Goal: Task Accomplishment & Management: Use online tool/utility

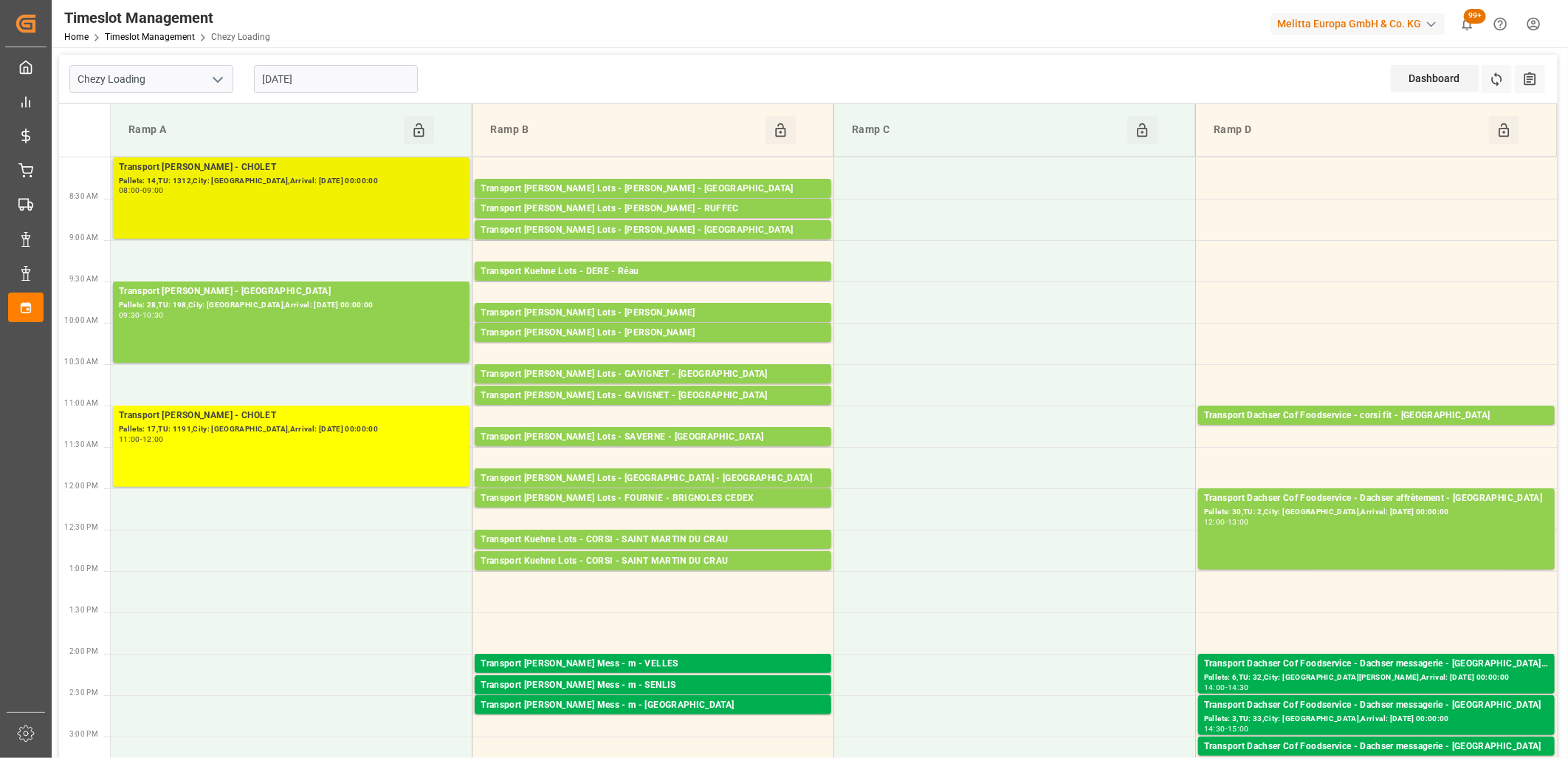
click at [286, 219] on div "Transport [PERSON_NAME] - CHOLET Pallets: 14,TU: 1312,City: [GEOGRAPHIC_DATA],A…" at bounding box center [291, 198] width 344 height 75
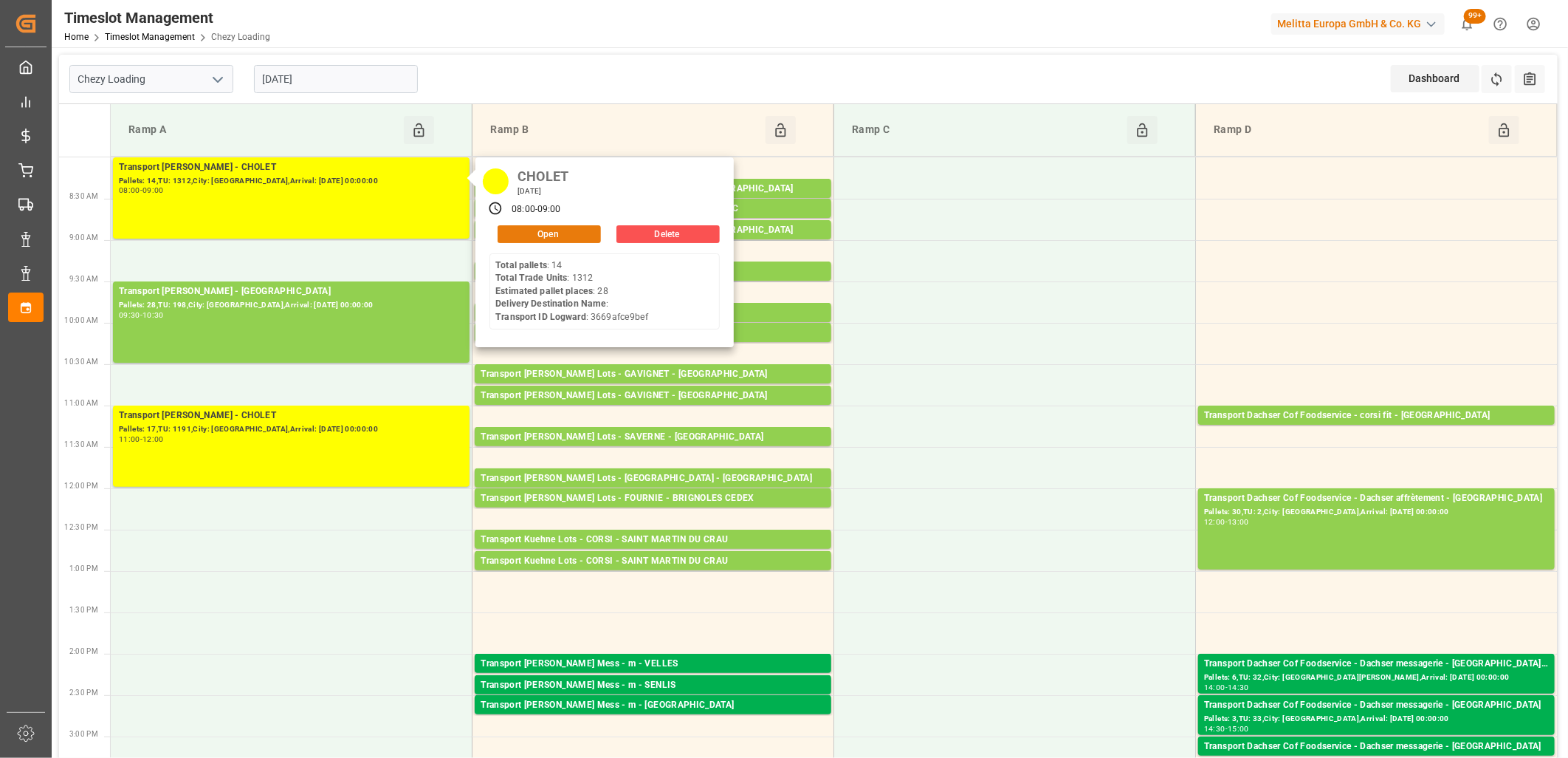
click at [564, 237] on button "Open" at bounding box center [550, 234] width 104 height 18
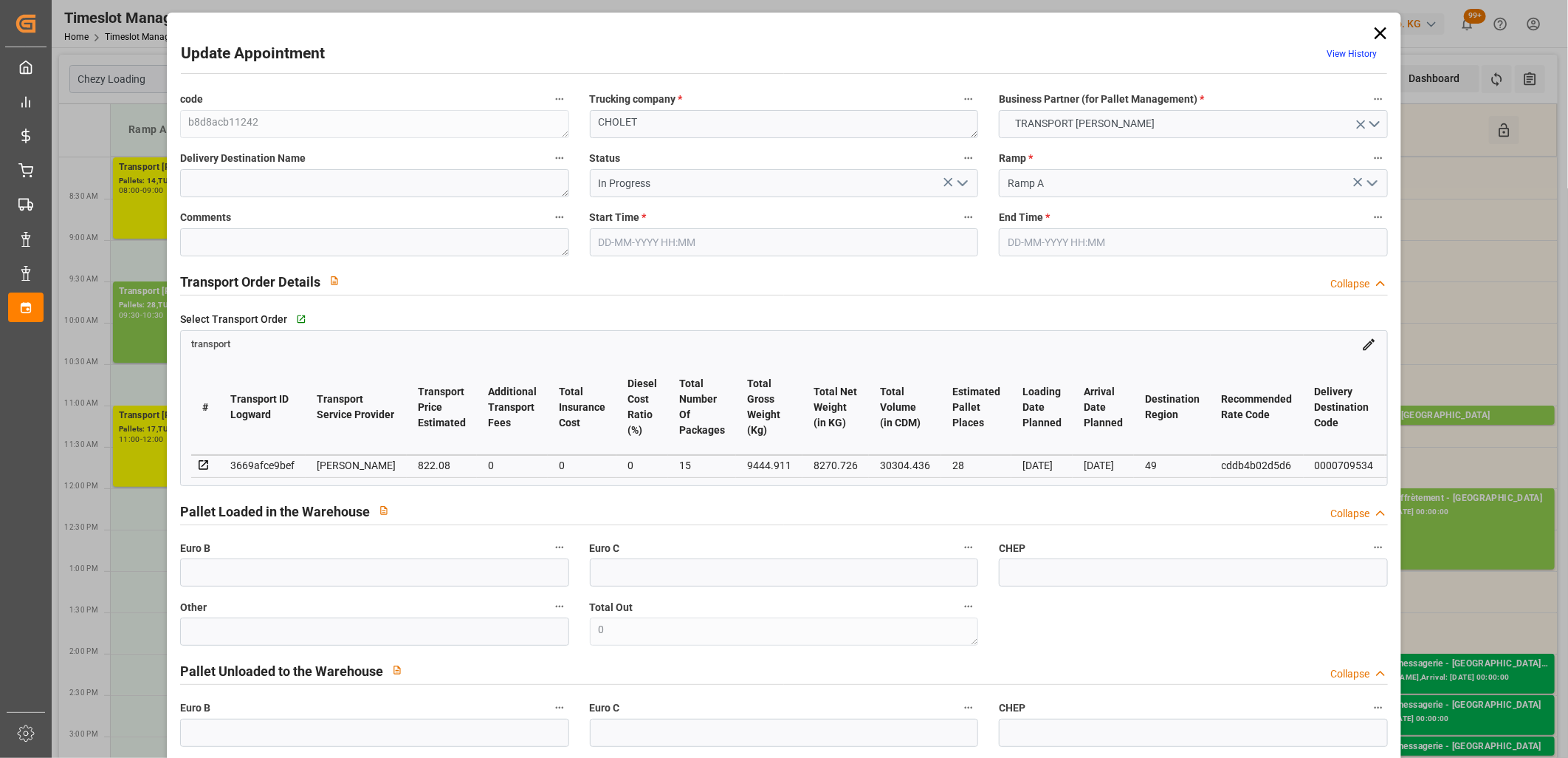
type input "28"
type input "822.08"
type input "0"
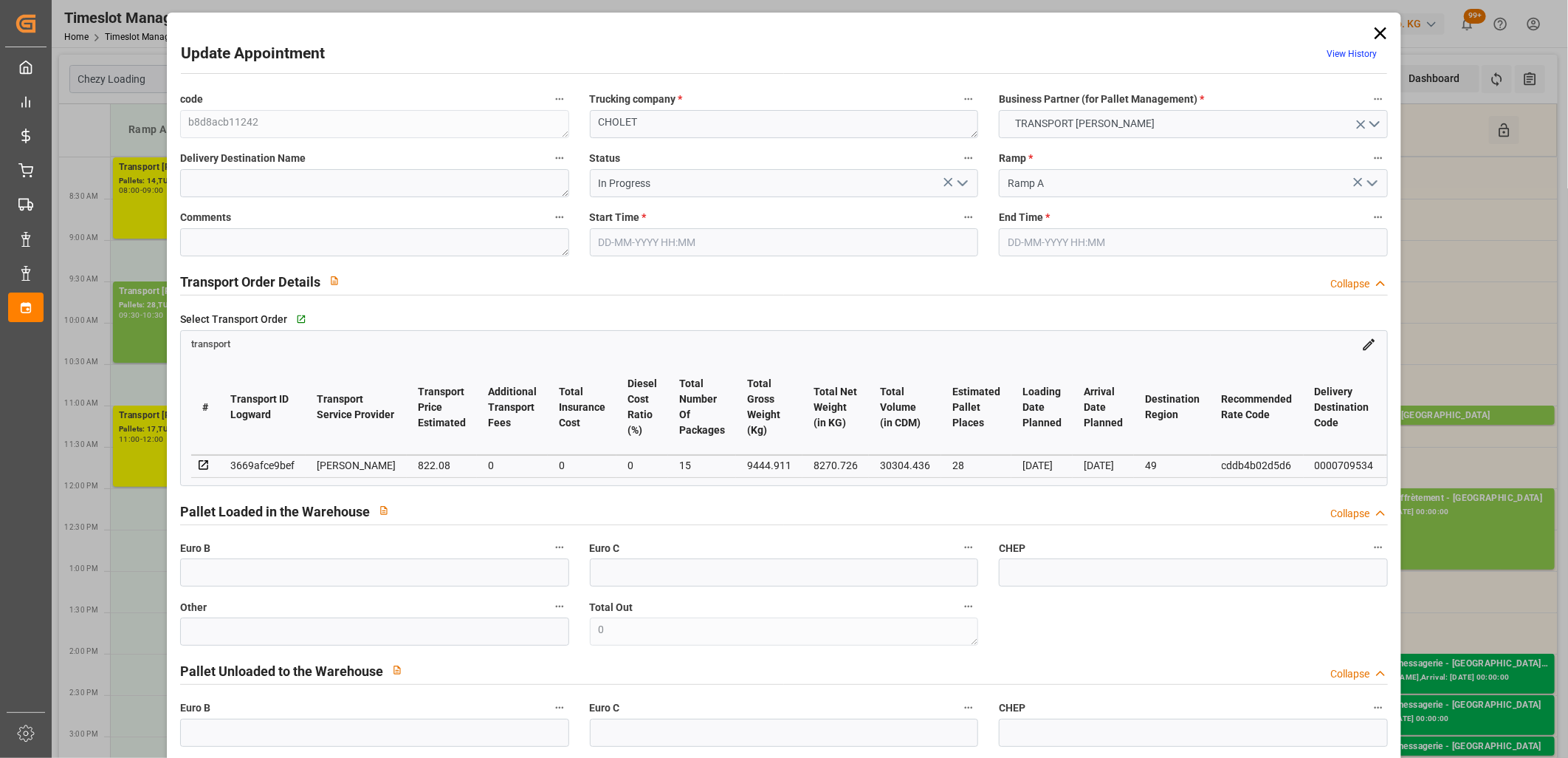
type input "794.2937"
type input "-27.7863"
type input "15"
type input "8270.726"
type input "10927.78"
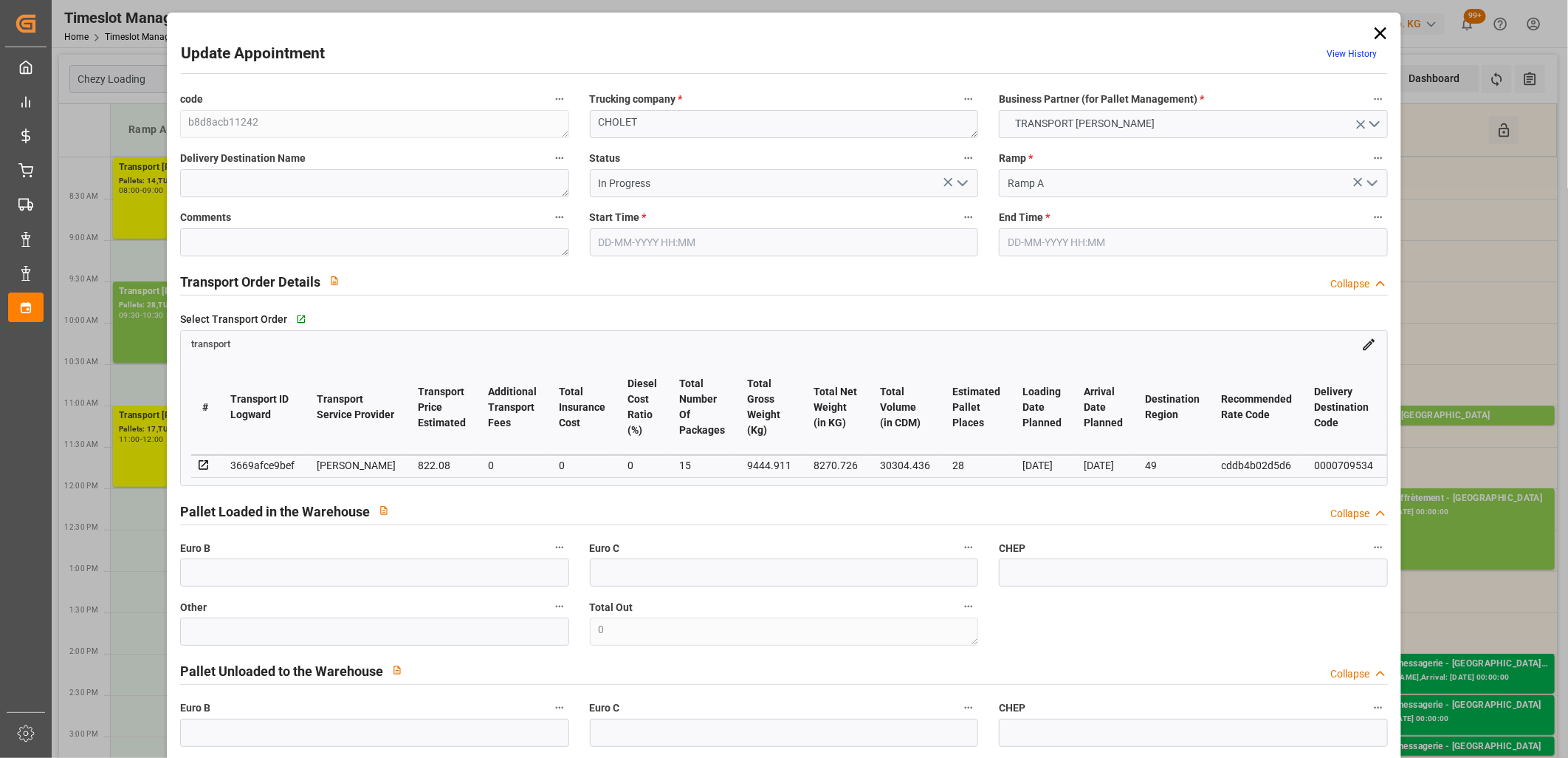
type input "30304.436"
type input "49"
type input "14"
type input "1312"
type input "46"
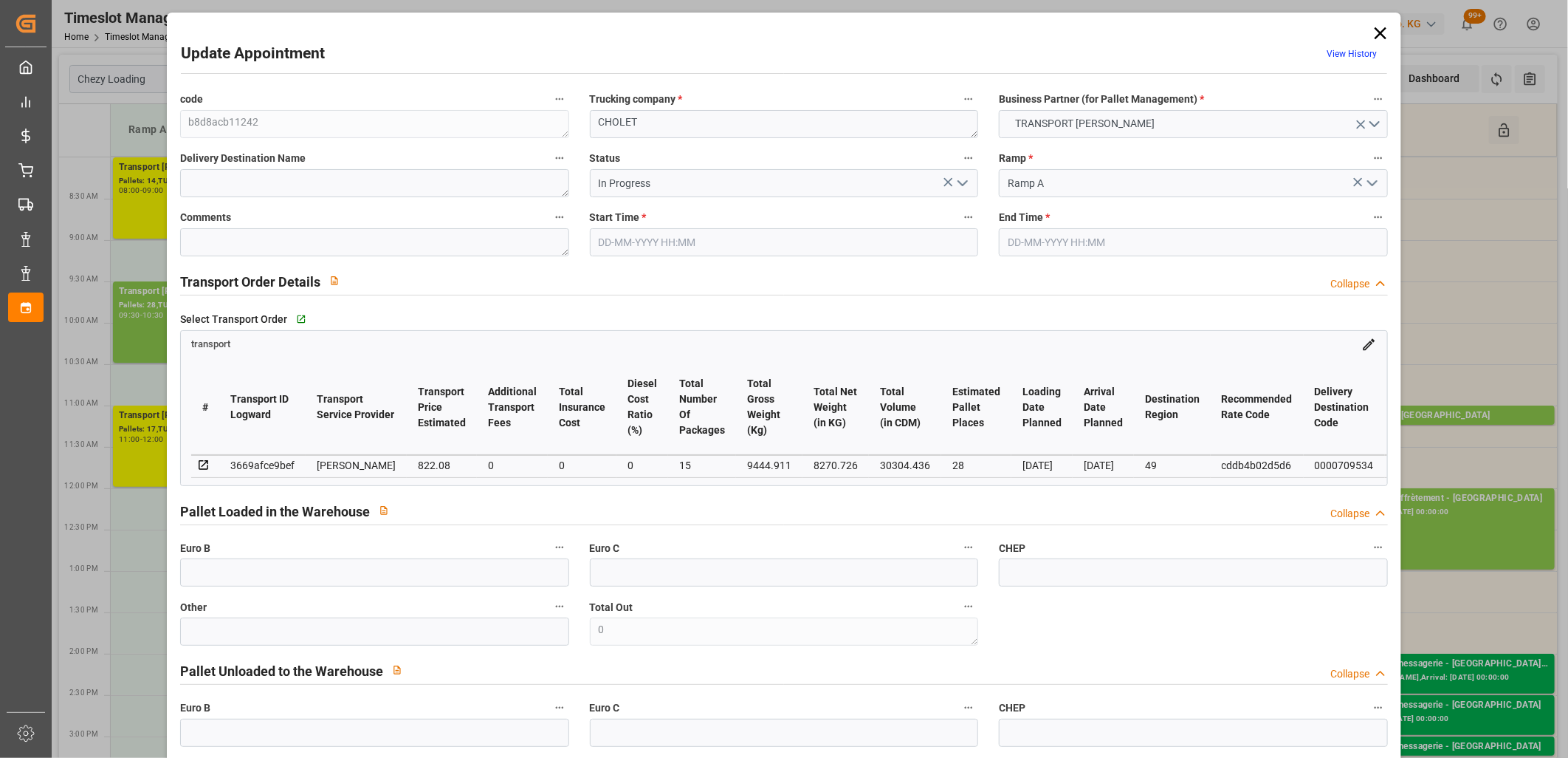
type input "101"
type input "9444.911"
type input "0"
type input "4710.8598"
type input "0"
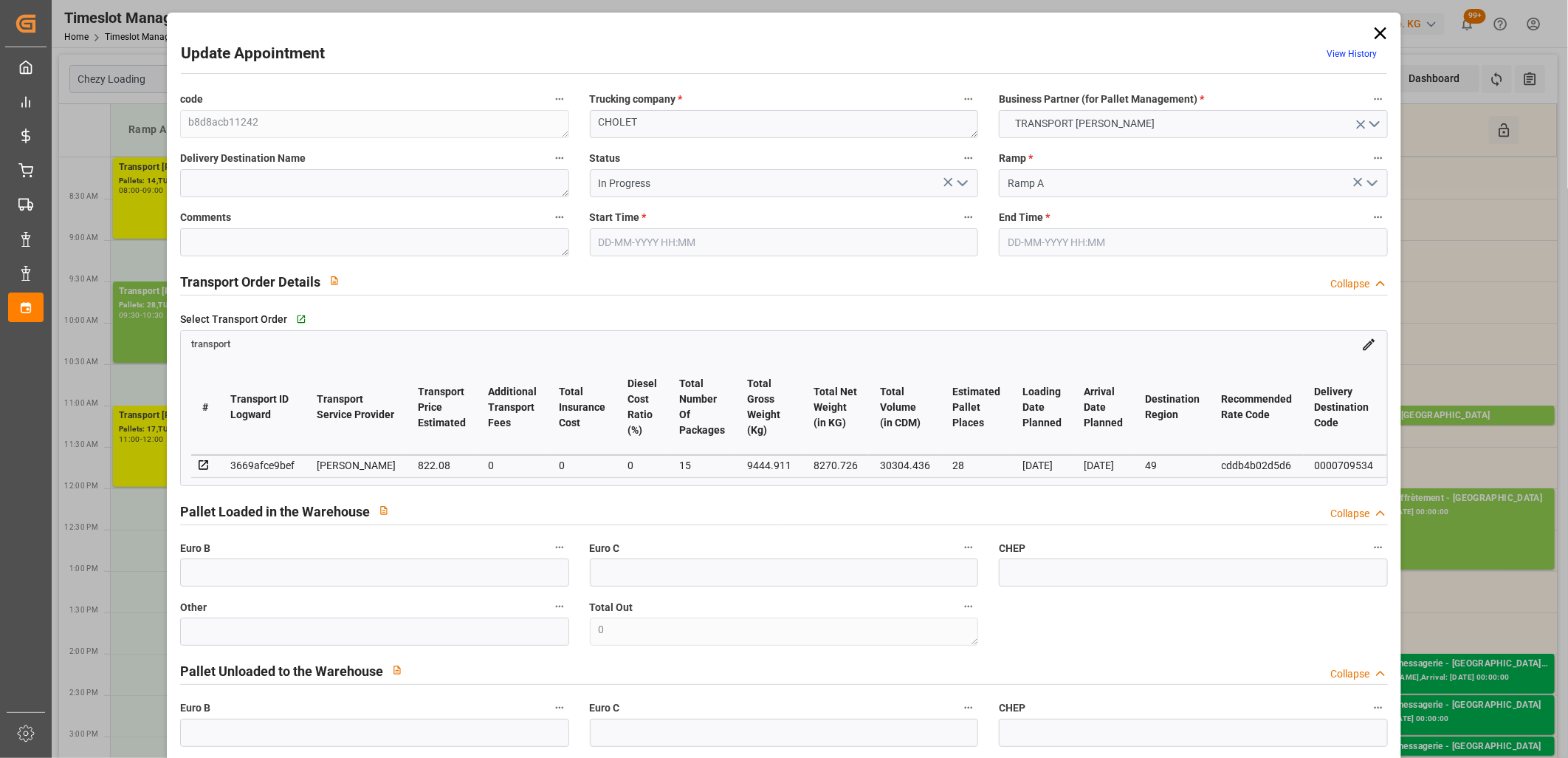
type input "0"
type input "21"
type input "35"
type input "[DATE] 08:00"
type input "[DATE] 09:00"
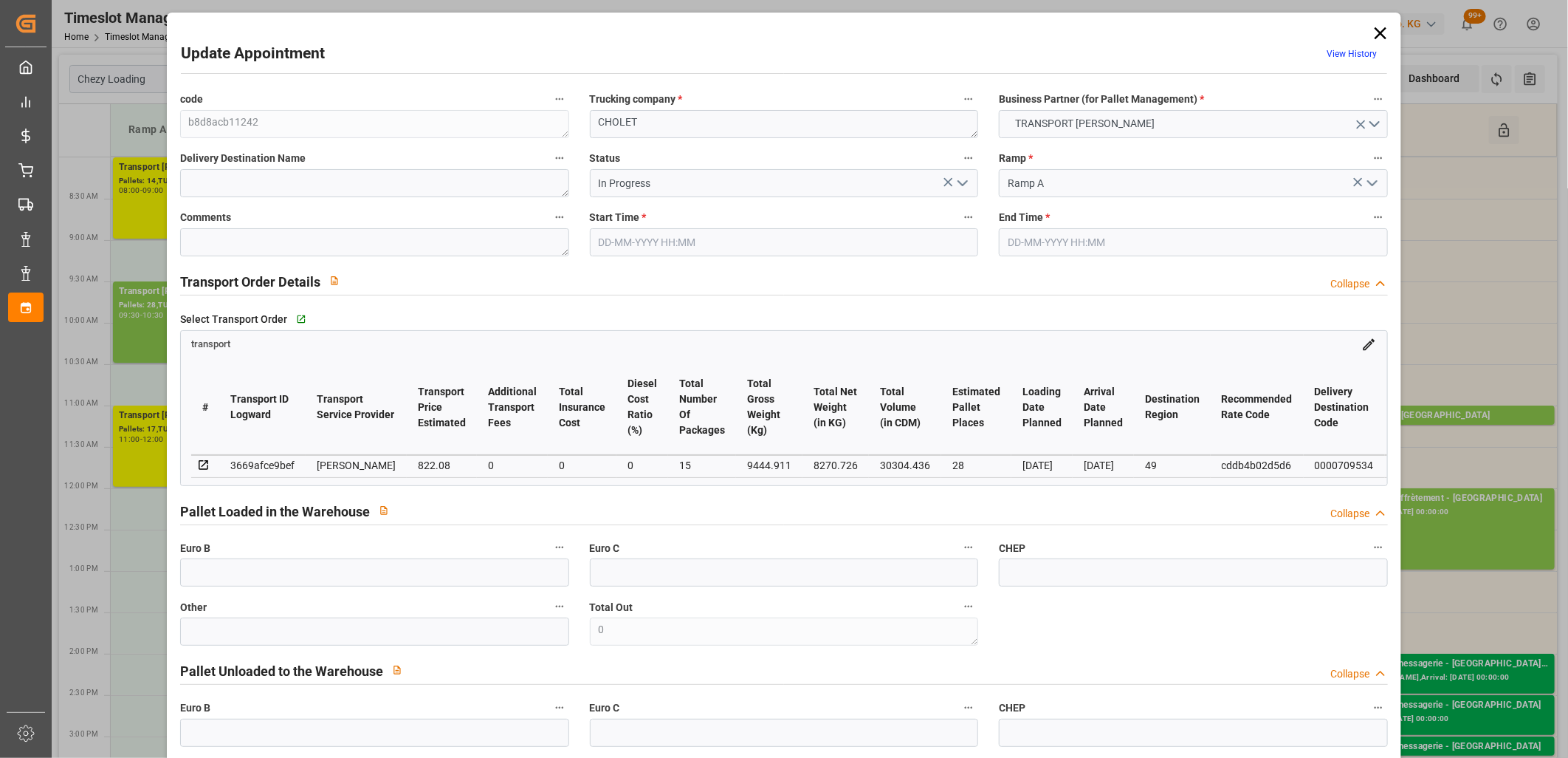
type input "[DATE] 13:34"
type input "[DATE] 11:25"
type input "[DATE]"
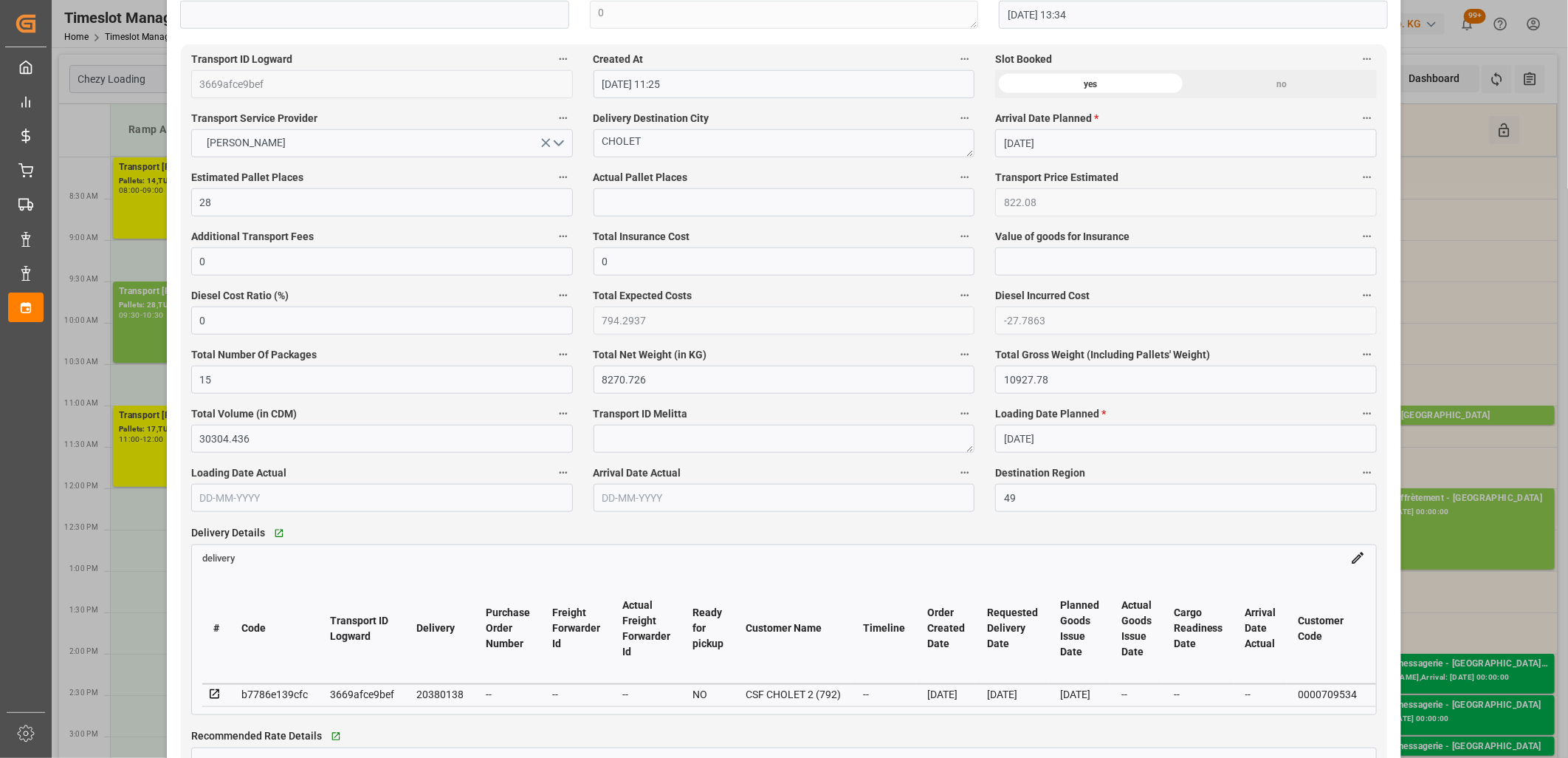
scroll to position [902, 0]
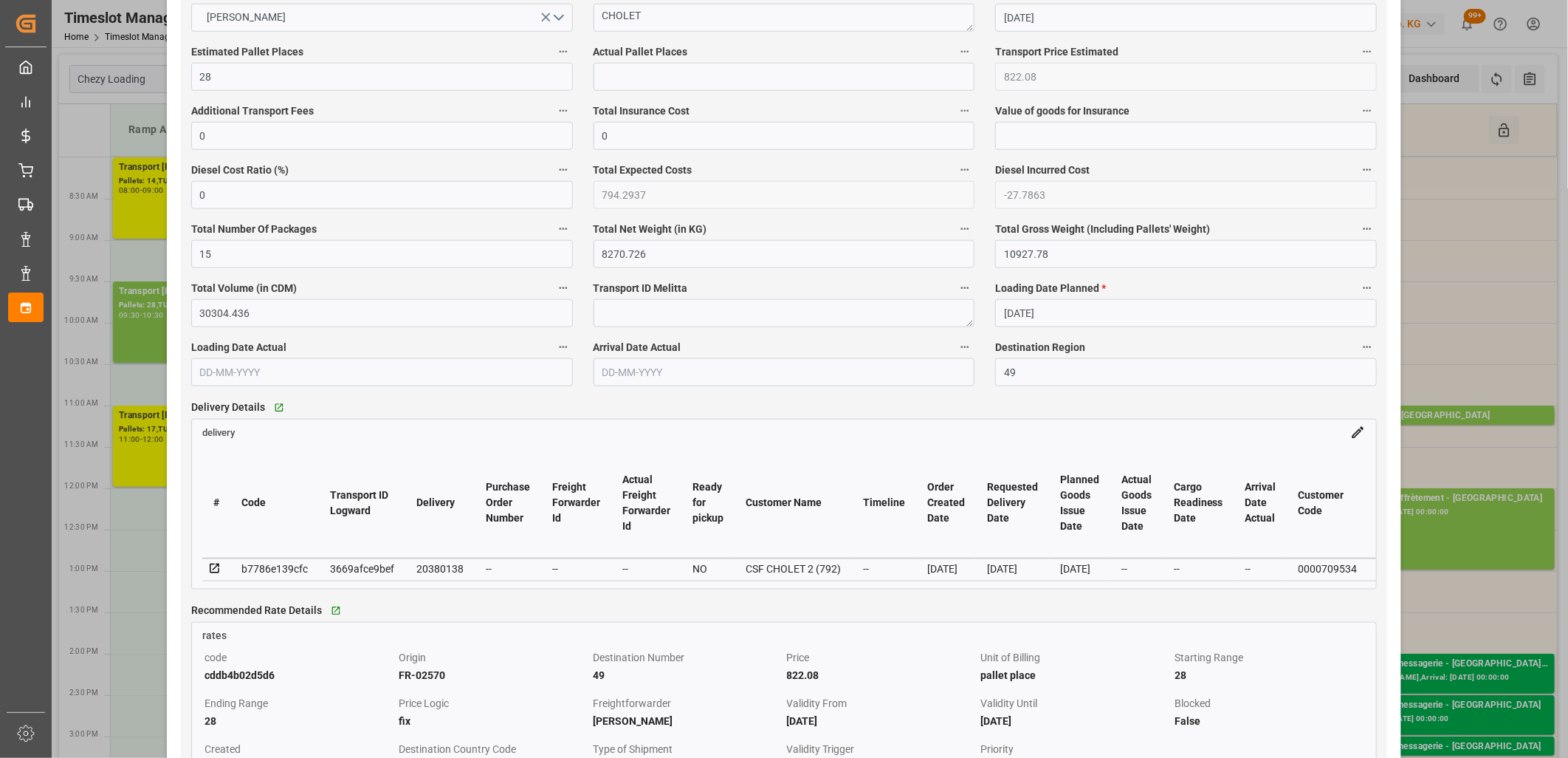
click at [437, 570] on div "20380138" at bounding box center [439, 568] width 47 height 18
copy div "20380138"
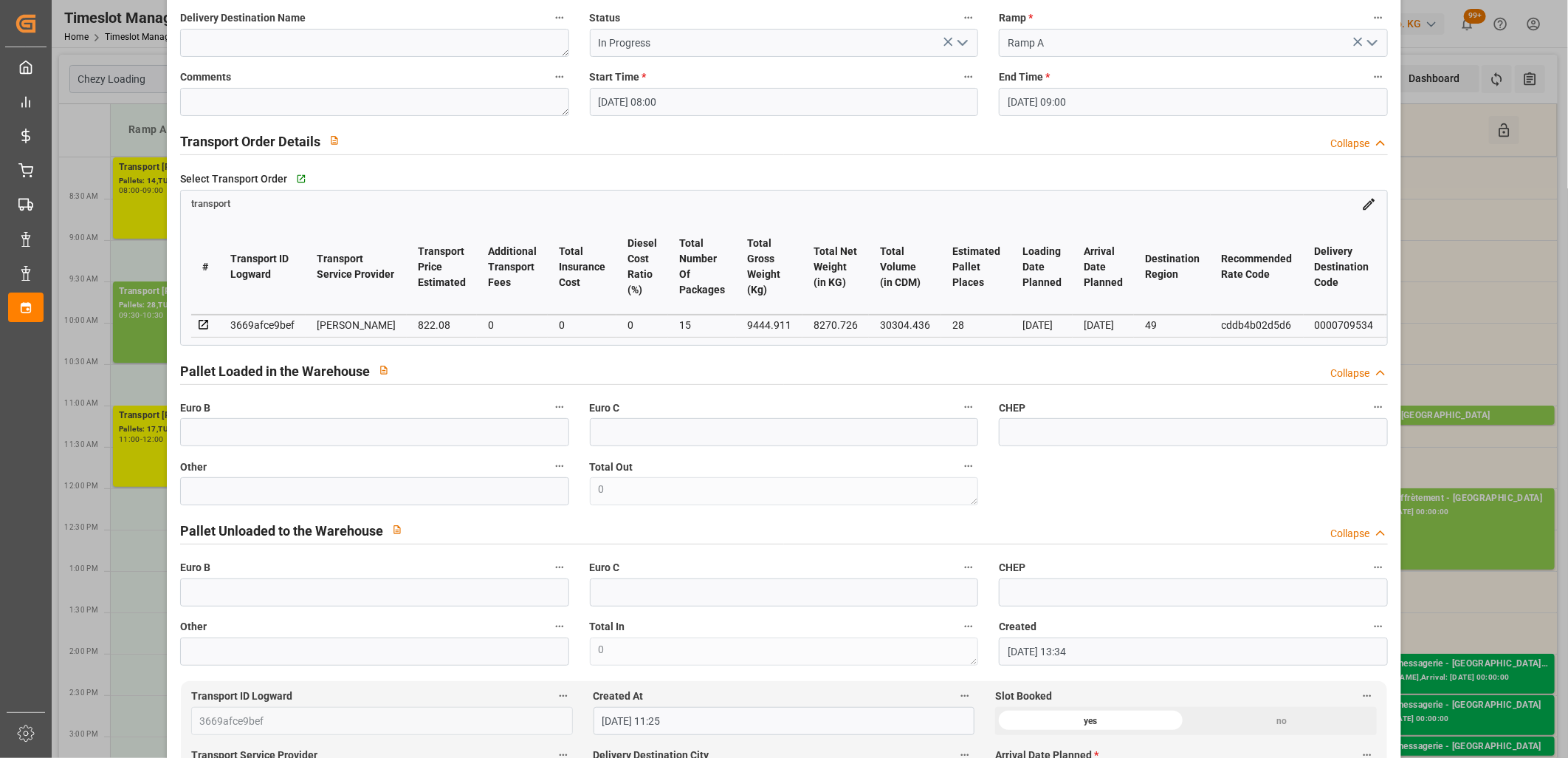
scroll to position [0, 0]
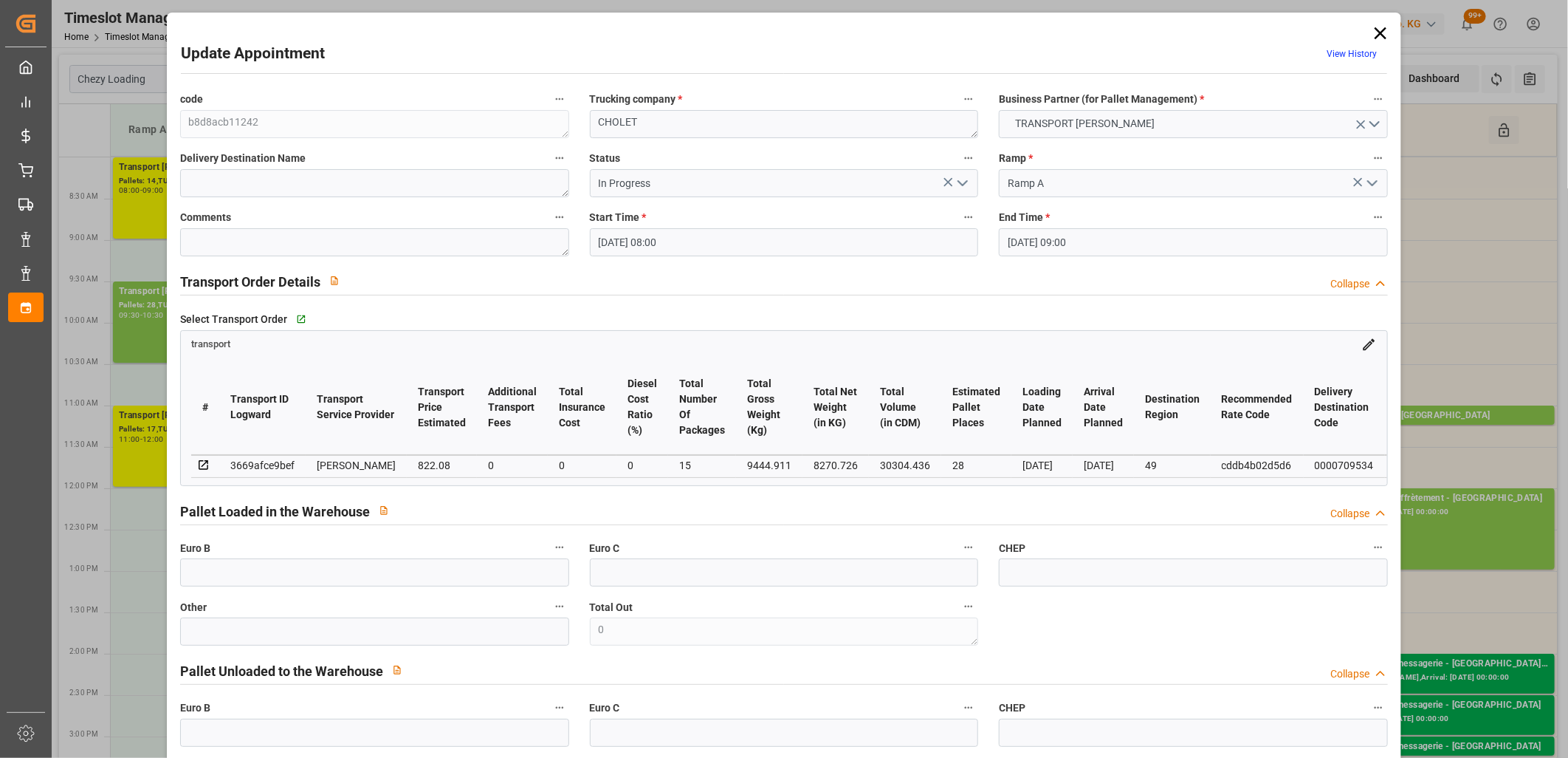
click at [1375, 33] on icon at bounding box center [1381, 34] width 21 height 21
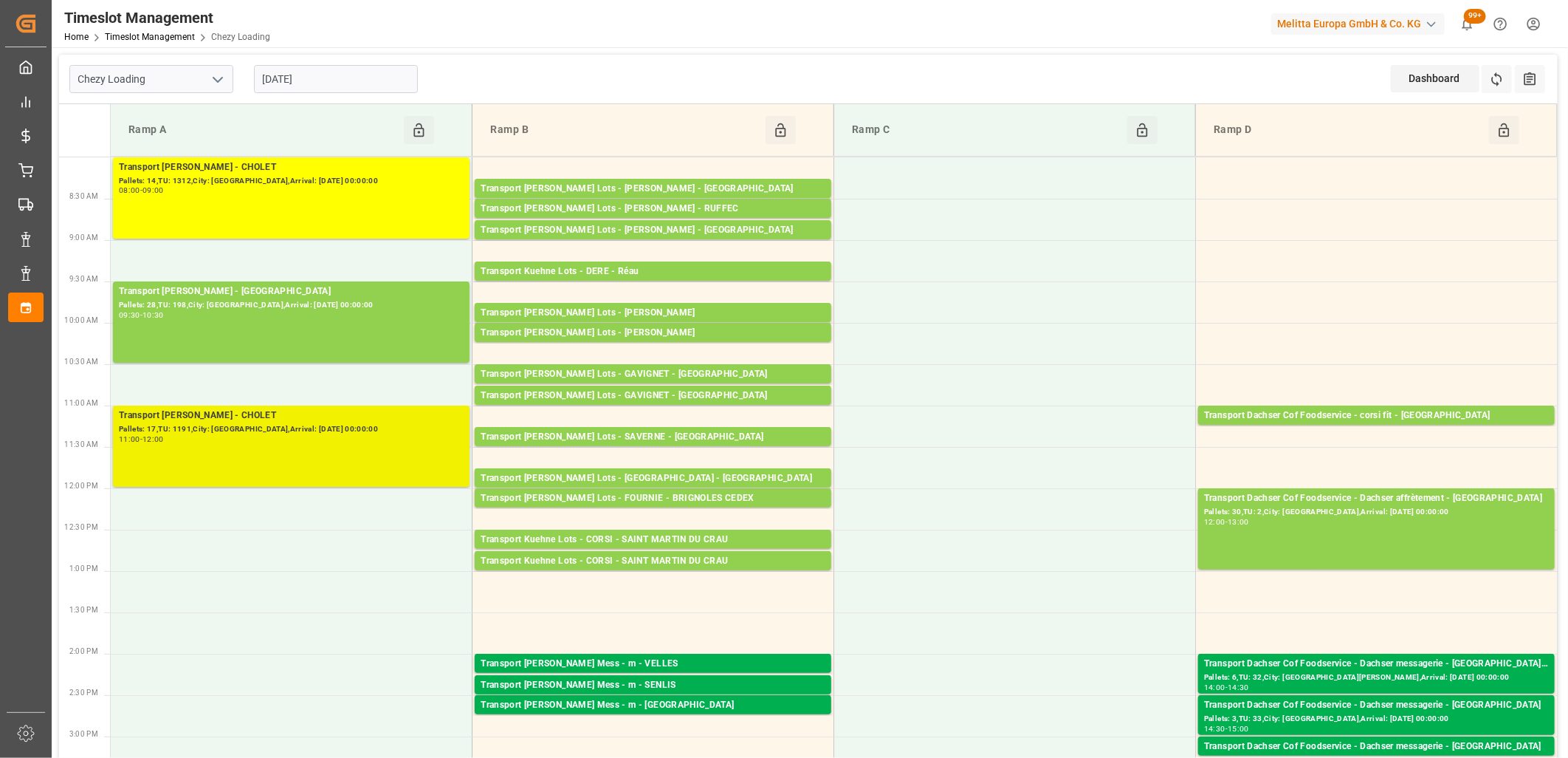
click at [340, 456] on div "Transport [PERSON_NAME] - CHOLET Pallets: 17,TU: 1191,City: [GEOGRAPHIC_DATA],A…" at bounding box center [291, 445] width 344 height 75
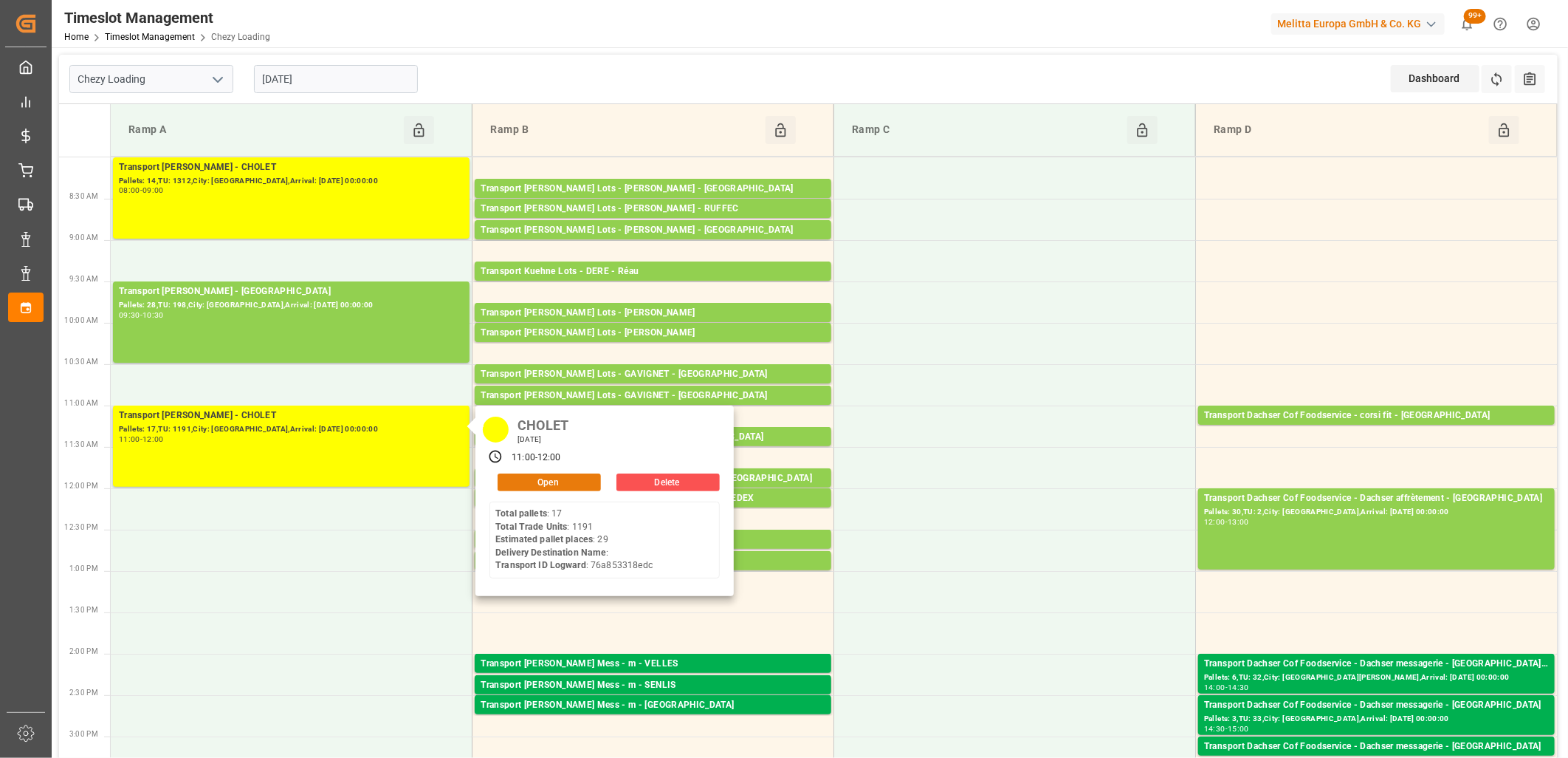
click at [519, 484] on button "Open" at bounding box center [550, 482] width 104 height 18
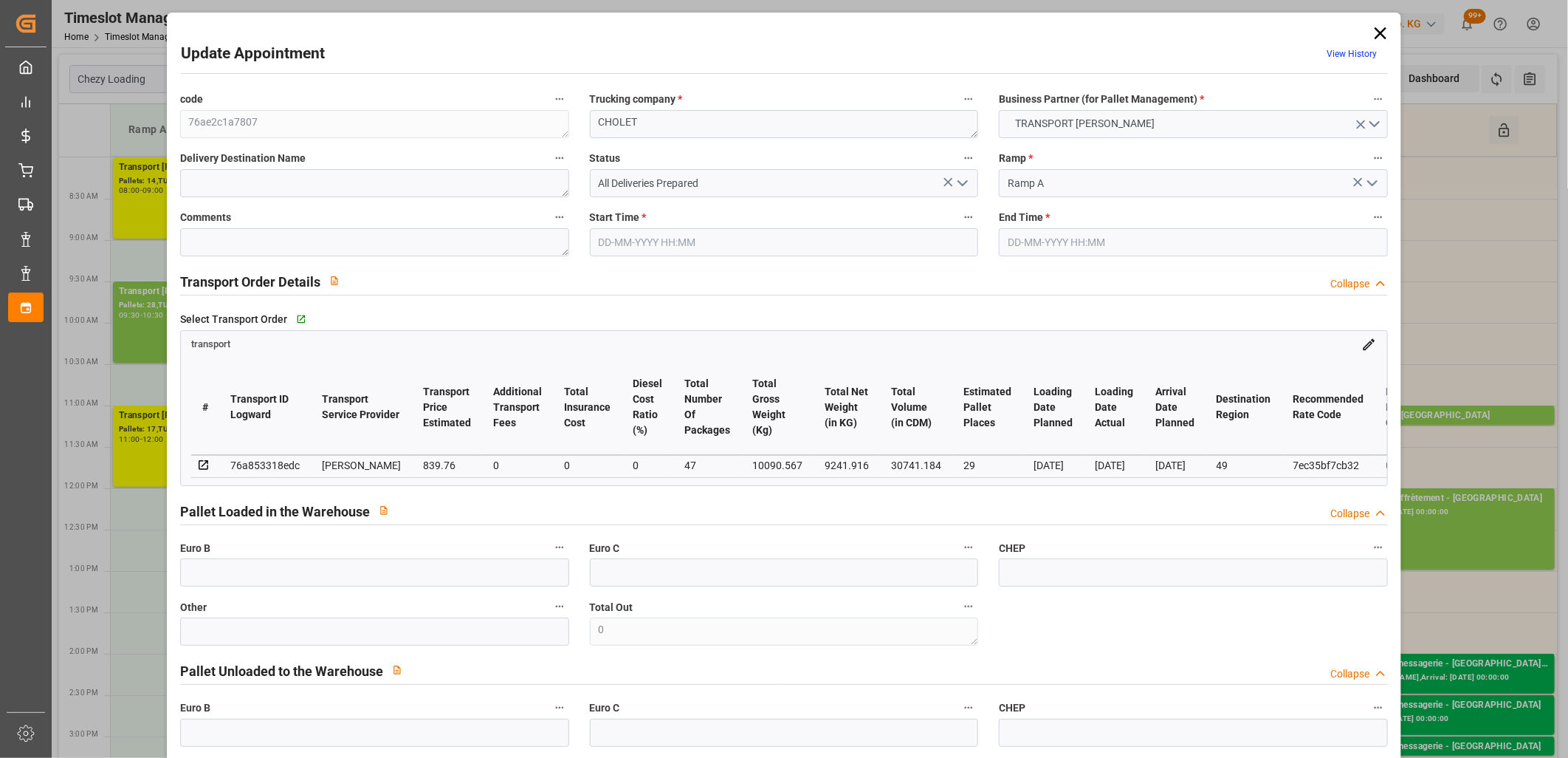
type input "[DATE] 11:00"
type input "[DATE] 12:00"
type input "[DATE] 13:35"
type input "[DATE] 11:25"
type input "[DATE]"
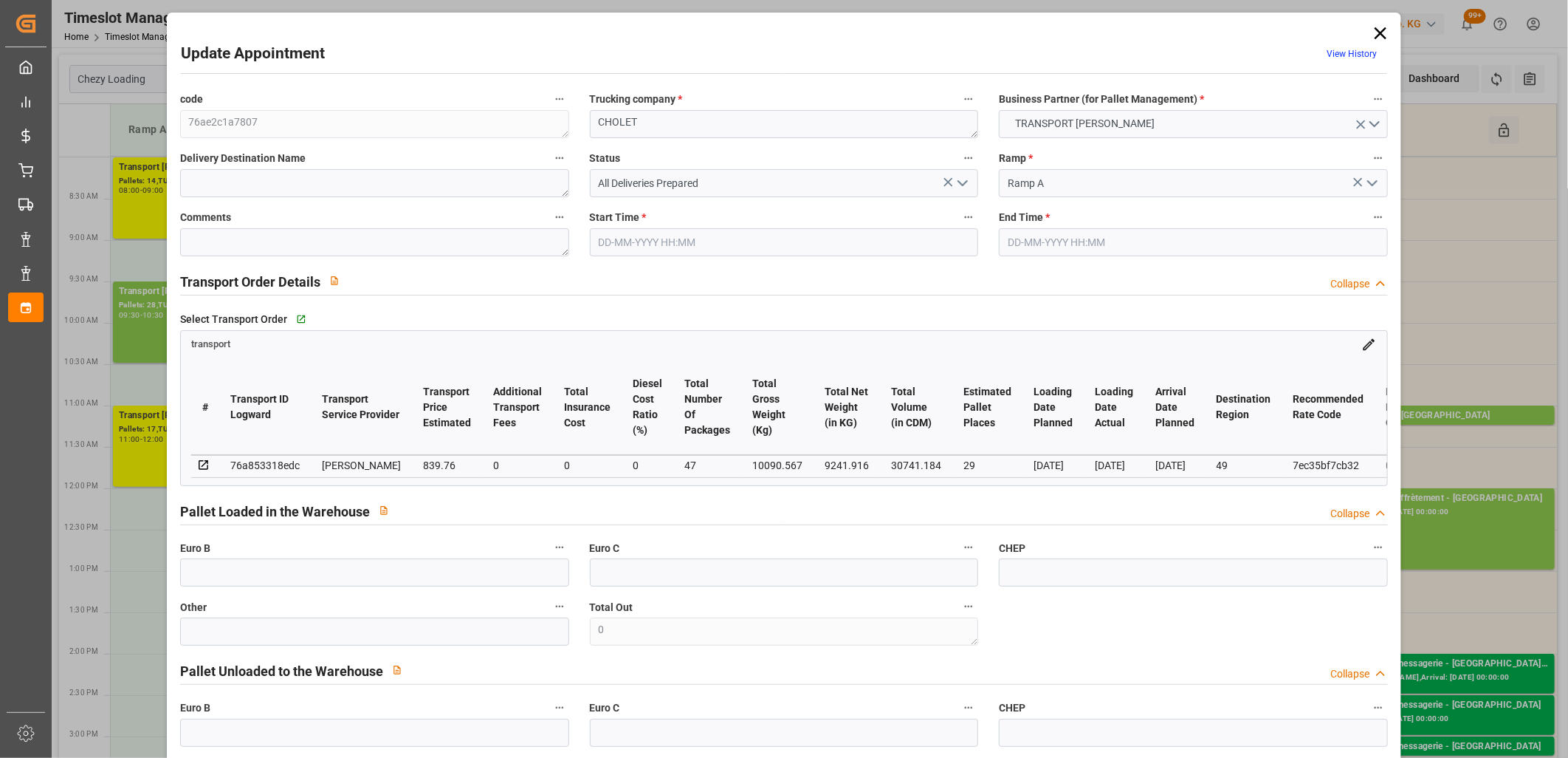
type input "[DATE]"
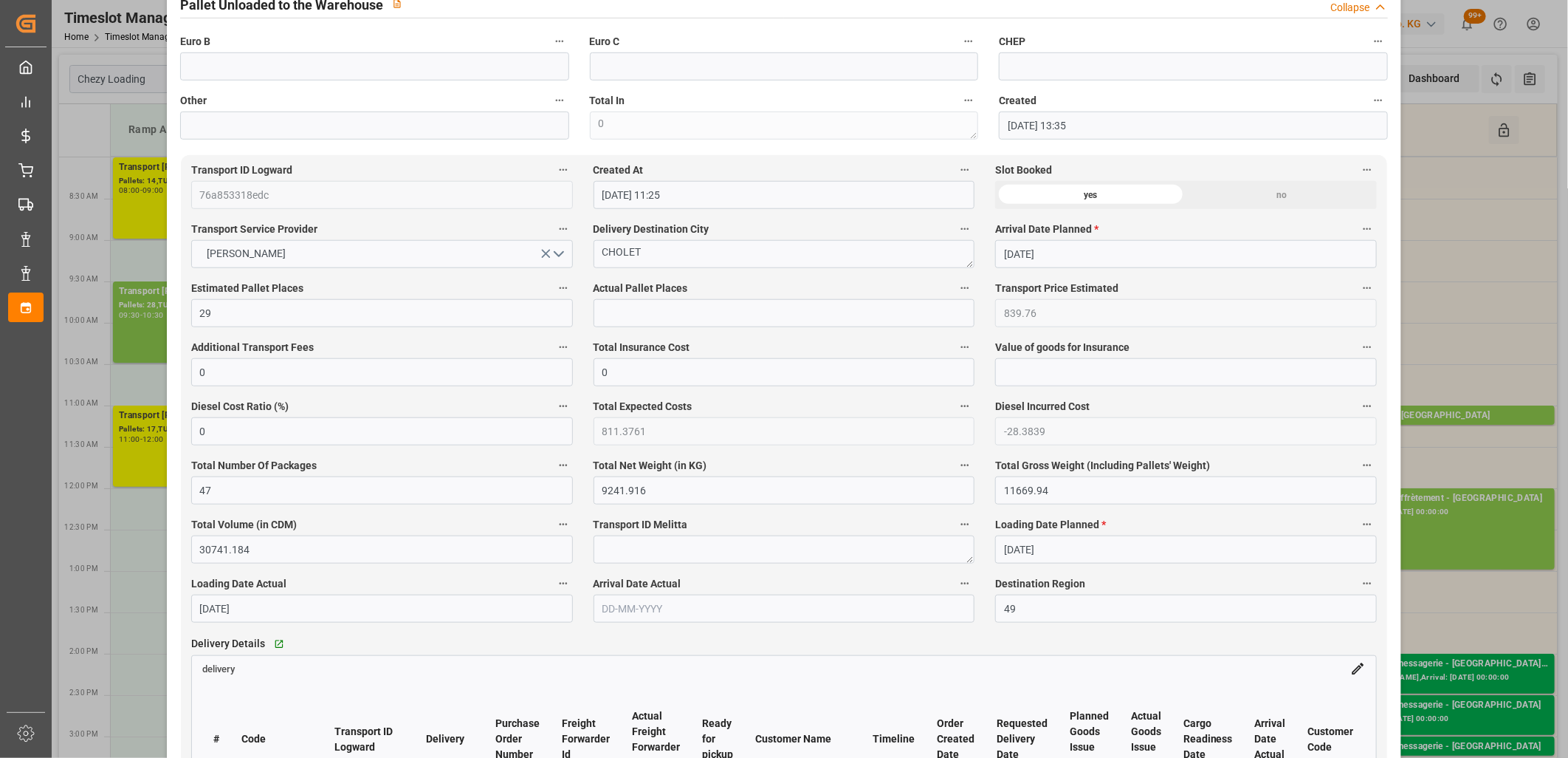
scroll to position [902, 0]
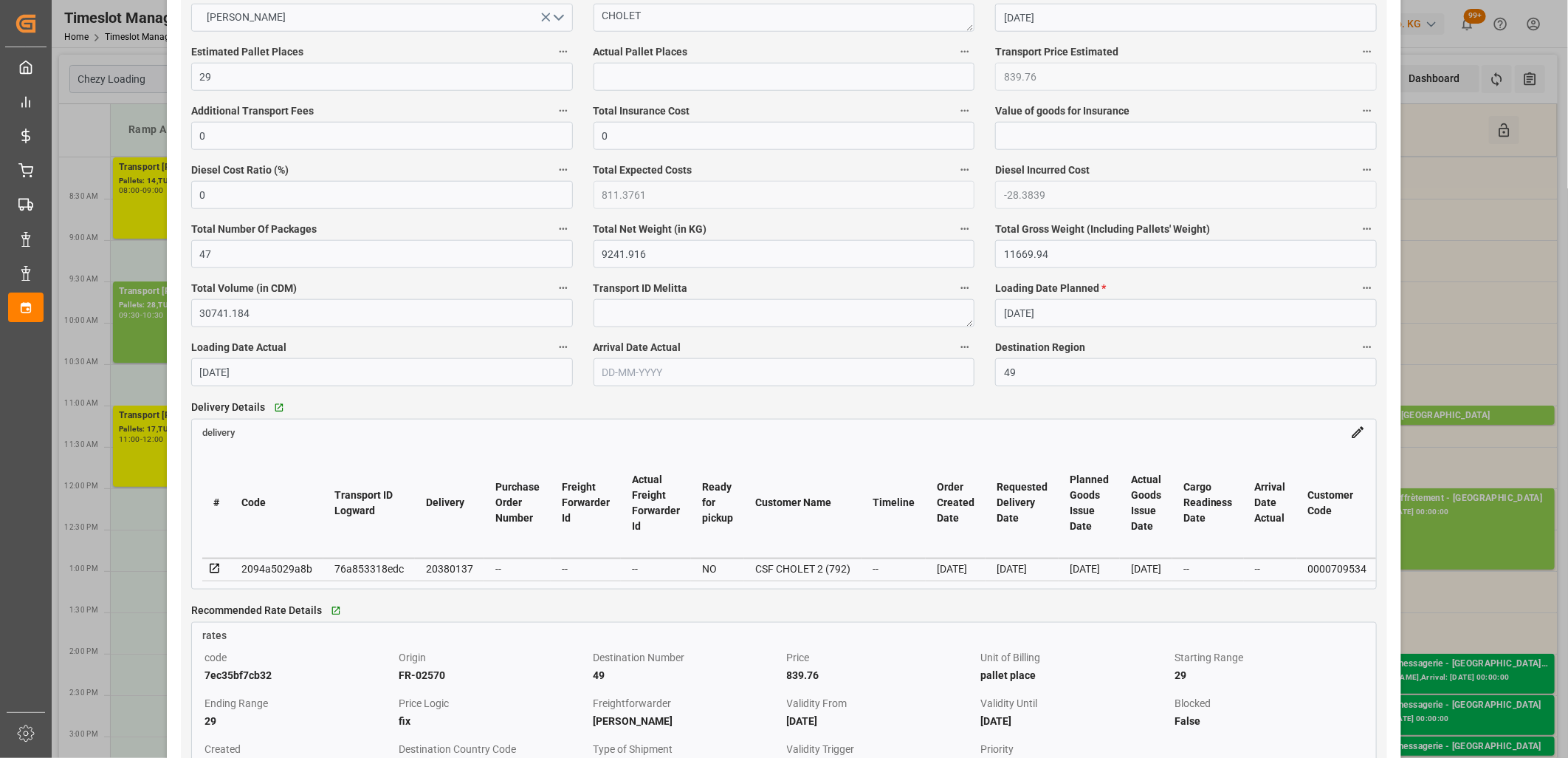
click at [453, 571] on div "20380137" at bounding box center [450, 568] width 47 height 18
copy div "20380137"
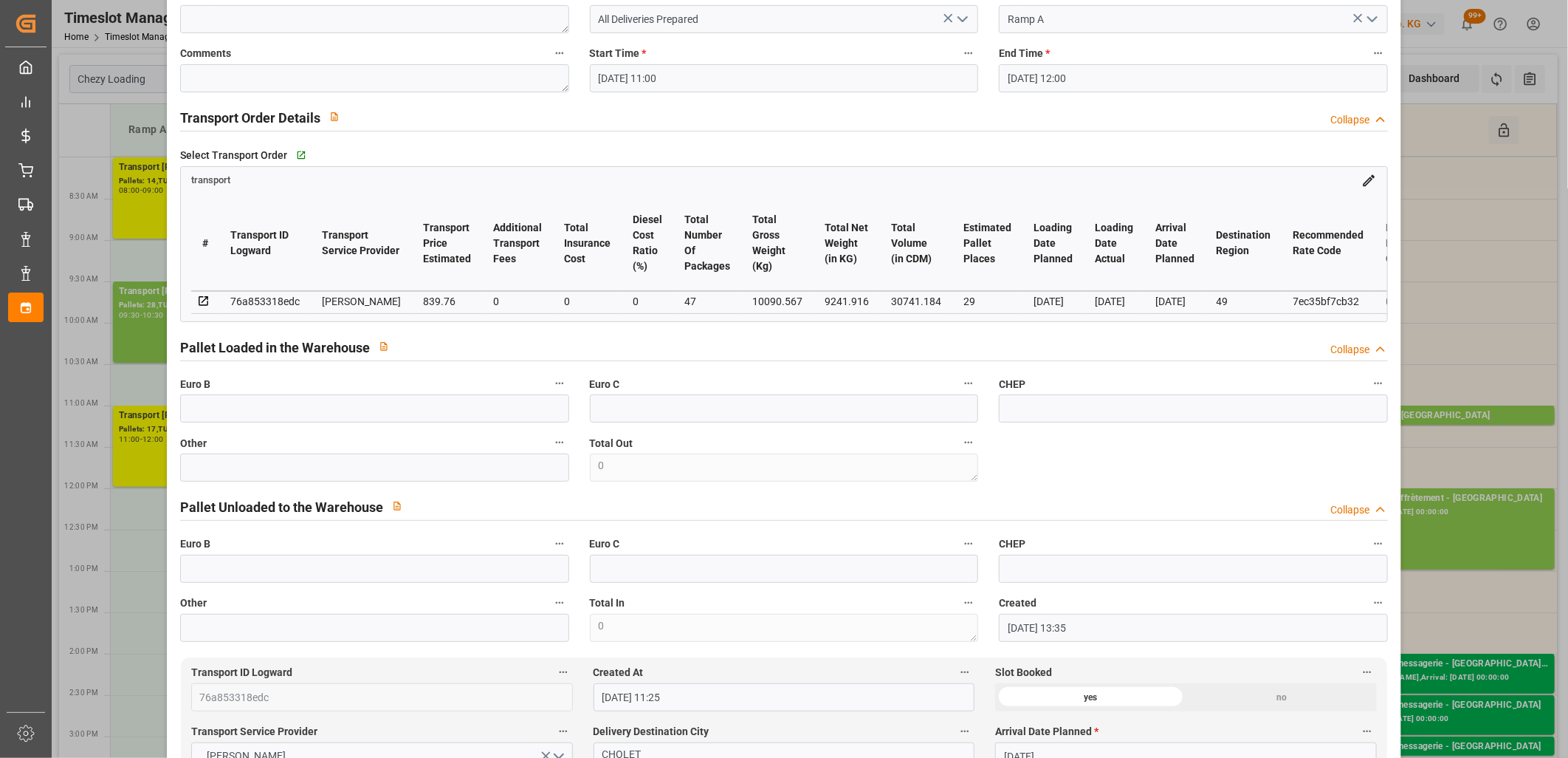
scroll to position [0, 0]
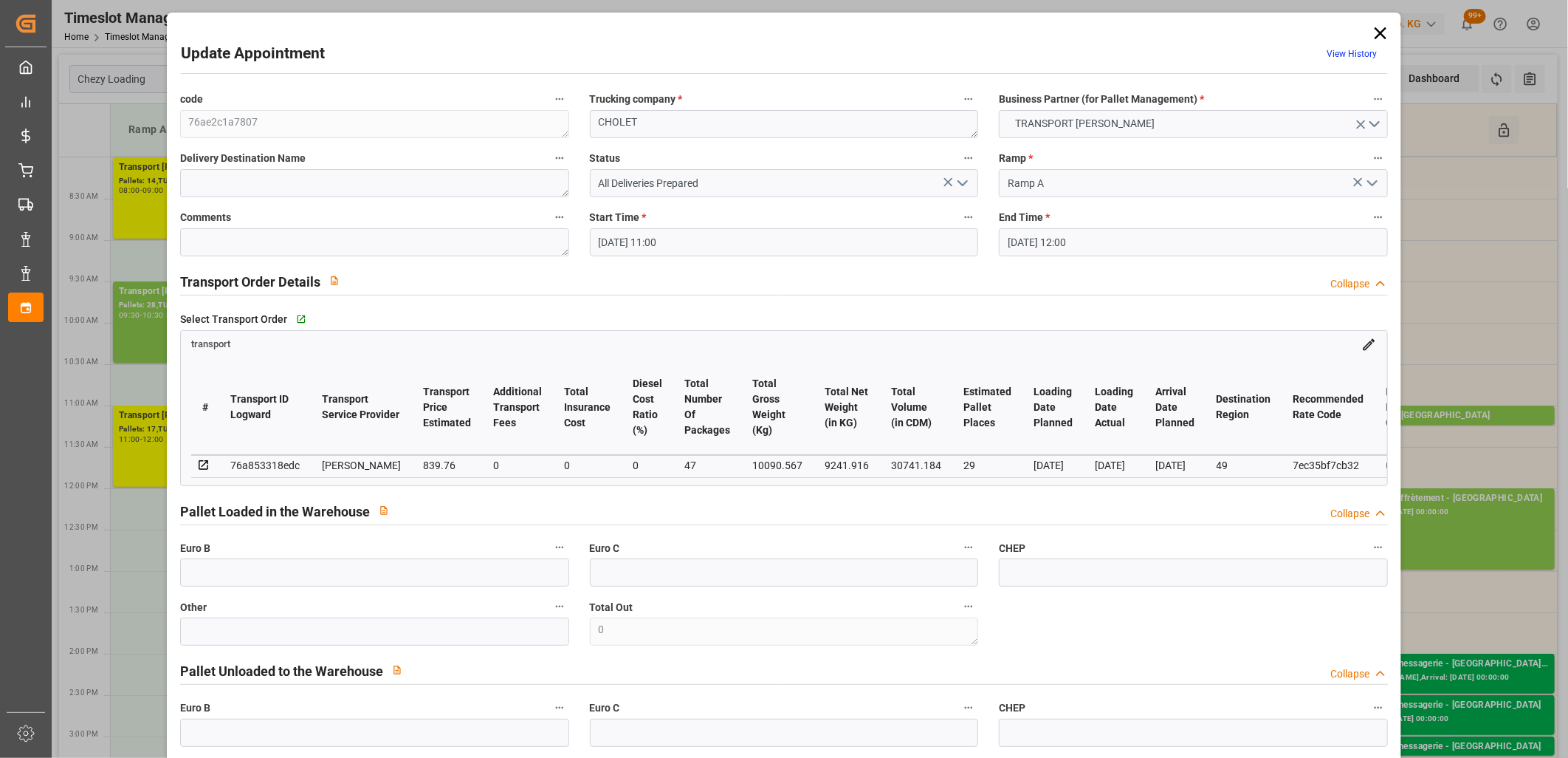
click at [960, 186] on polyline "open menu" at bounding box center [962, 183] width 9 height 4
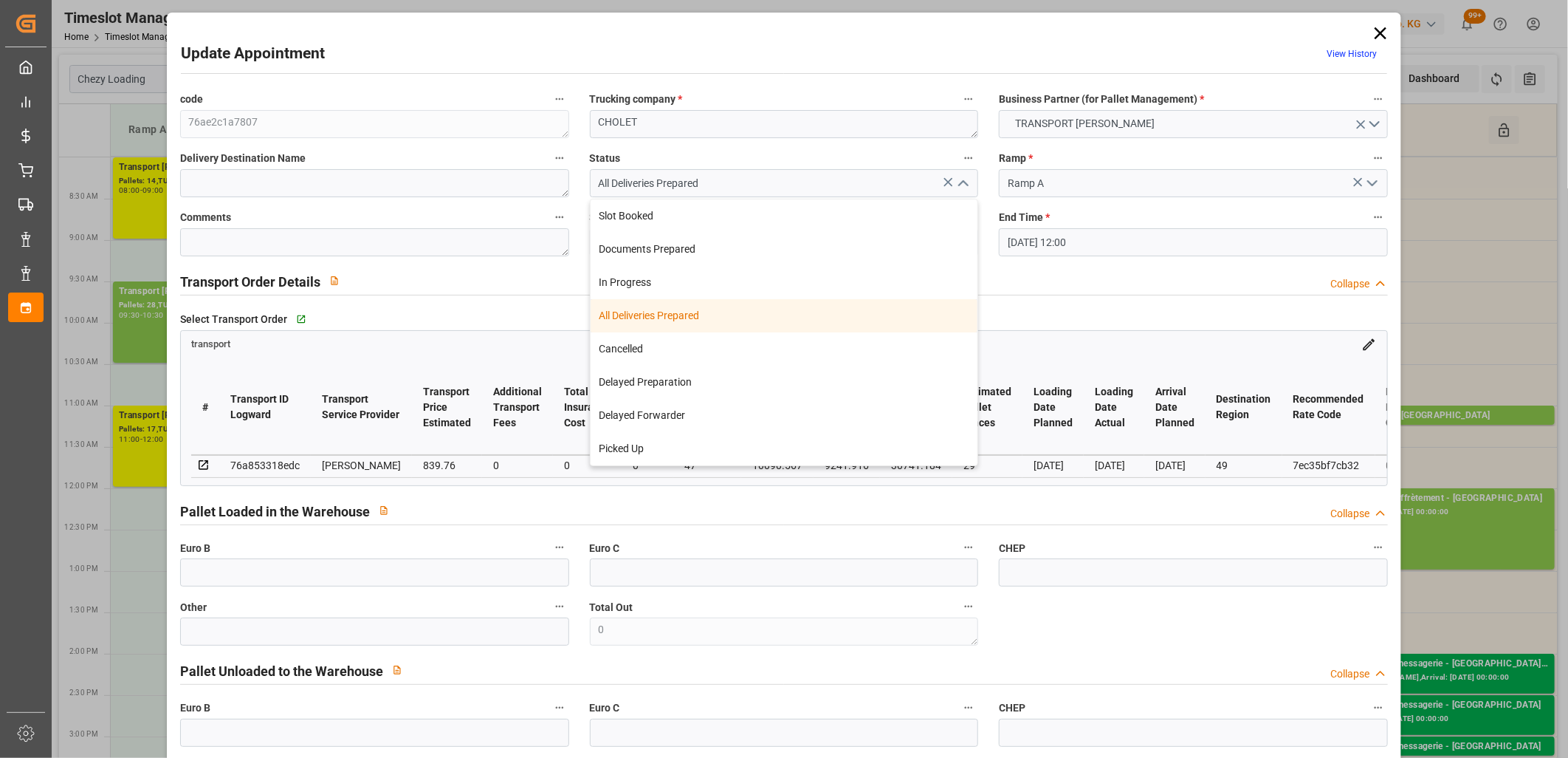
click at [864, 313] on div "All Deliveries Prepared" at bounding box center [784, 315] width 387 height 33
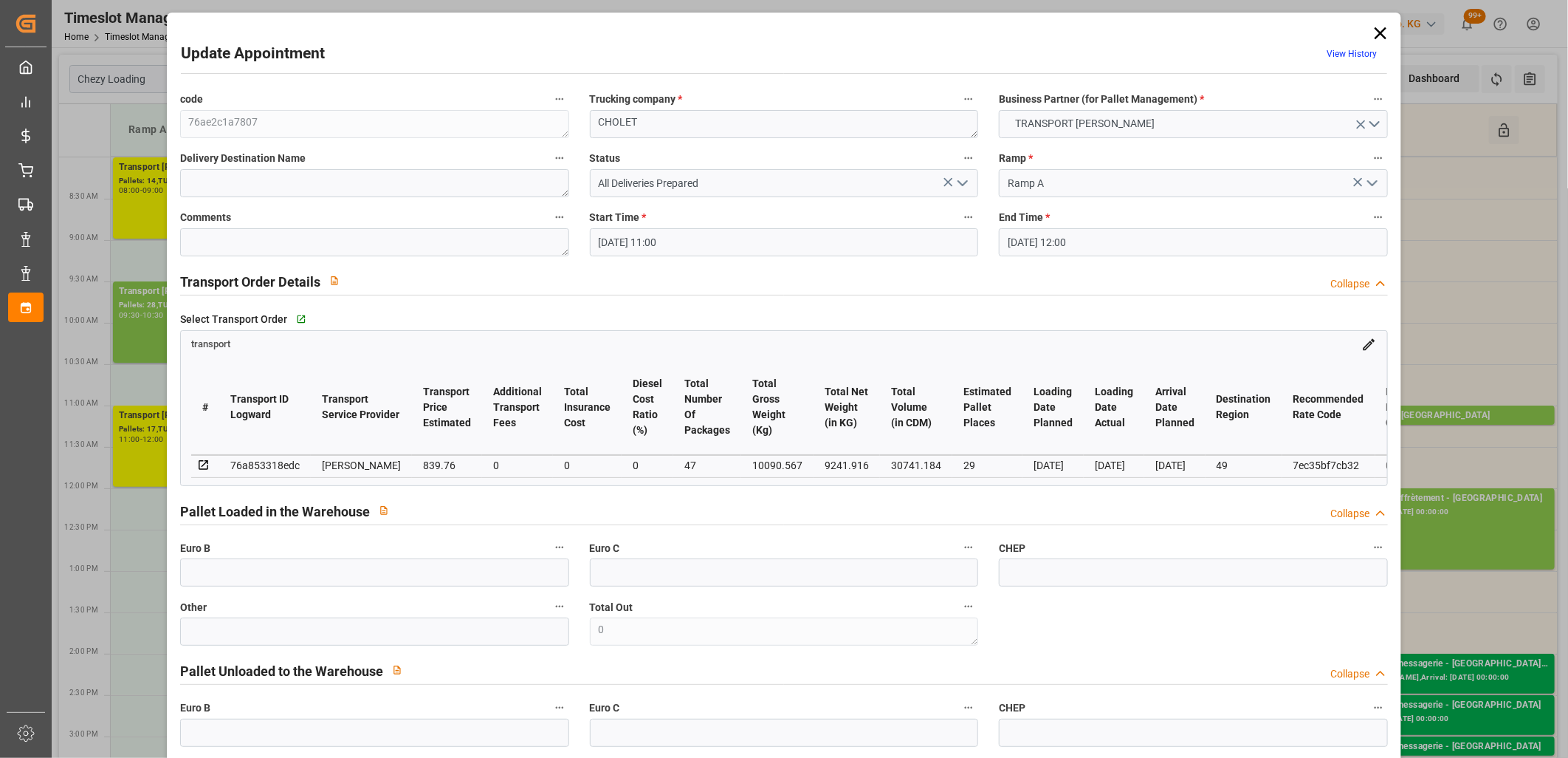
drag, startPoint x: 1378, startPoint y: 34, endPoint x: 1352, endPoint y: 45, distance: 28.2
click at [1378, 34] on icon at bounding box center [1381, 34] width 12 height 12
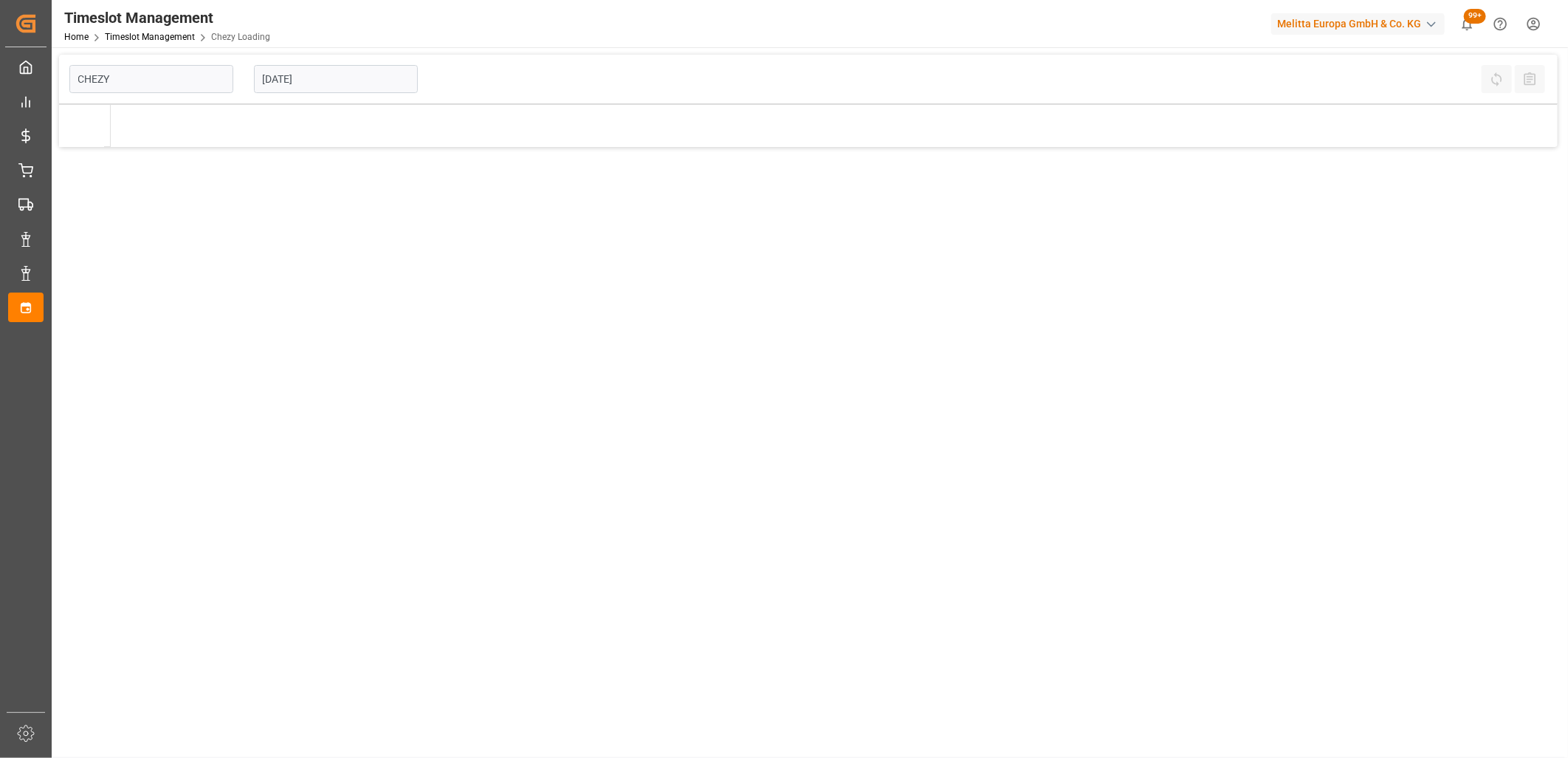
type input "Chezy Loading"
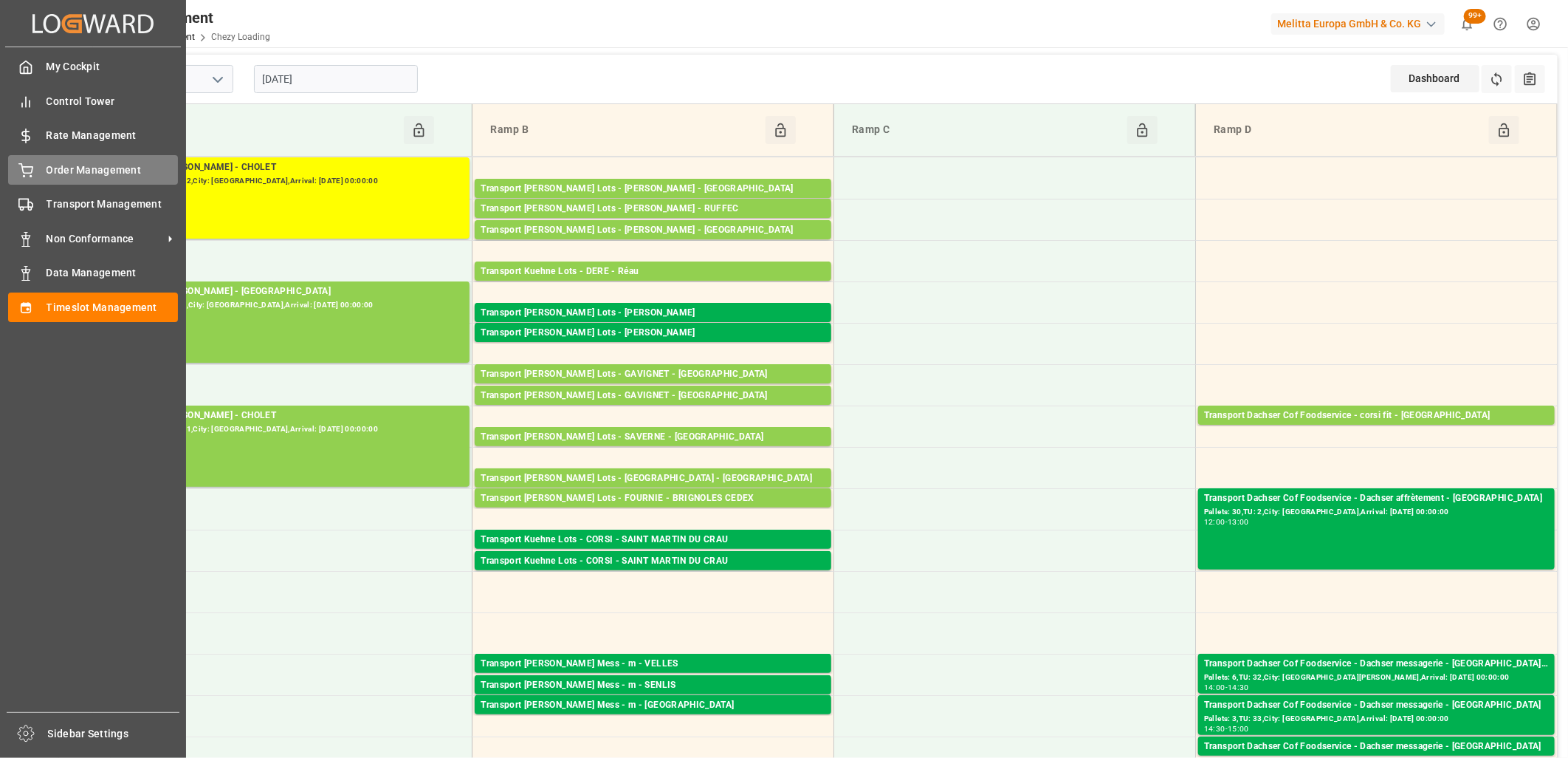
click at [38, 173] on div "Order Management Order Management" at bounding box center [92, 169] width 170 height 28
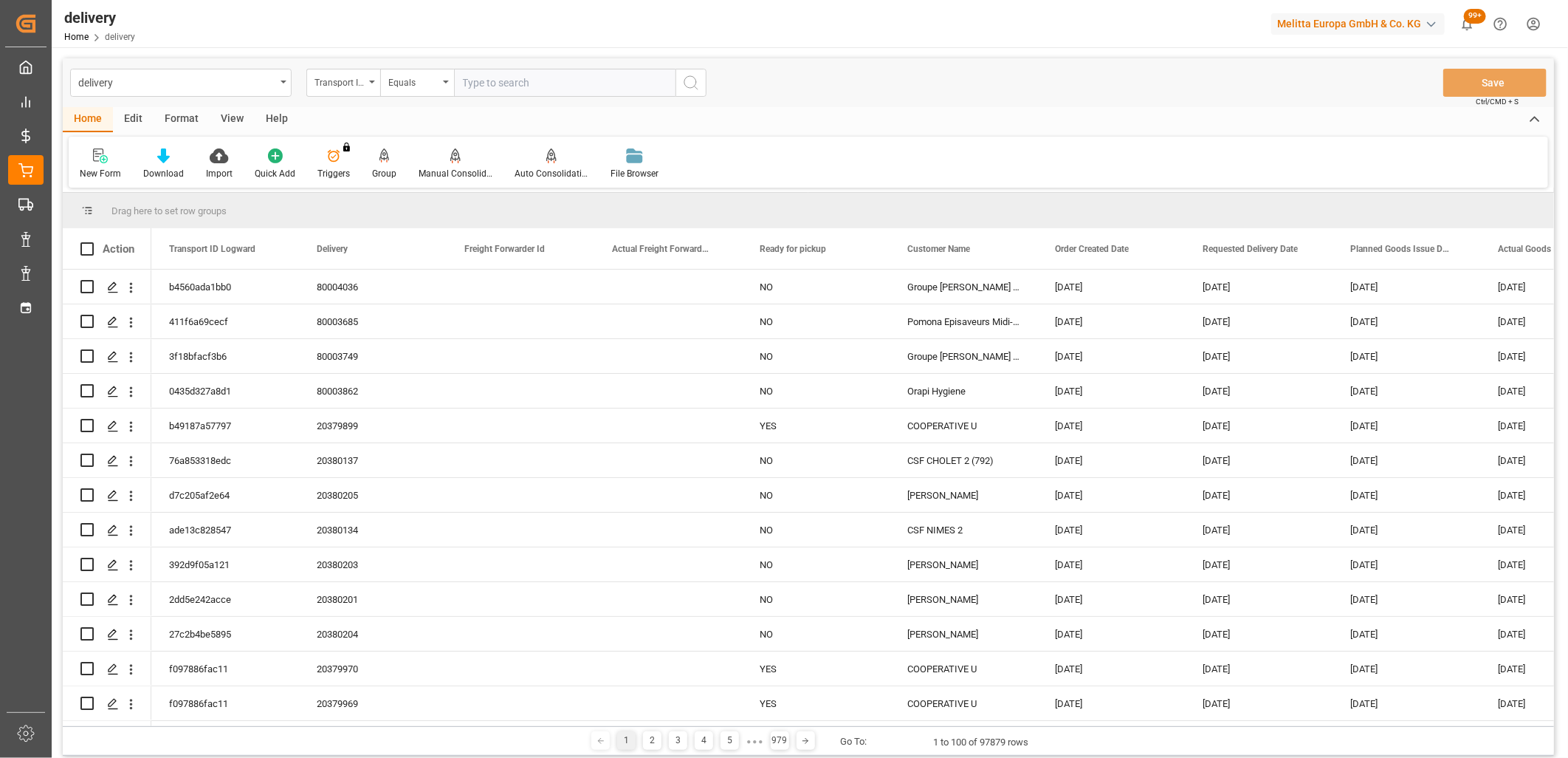
click at [362, 85] on div "Transport ID Logward" at bounding box center [339, 81] width 50 height 17
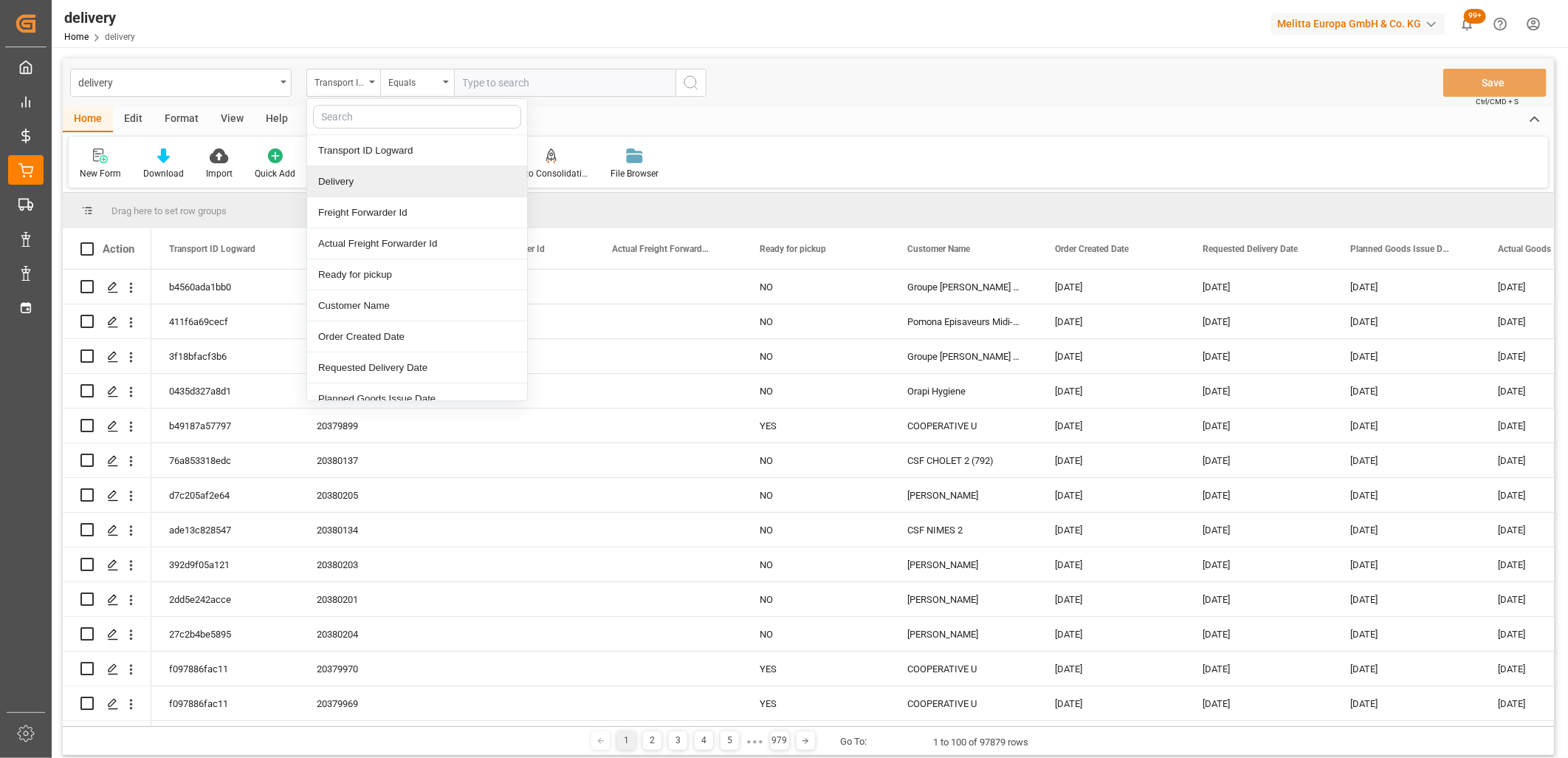
click at [339, 182] on div "Delivery" at bounding box center [417, 181] width 220 height 31
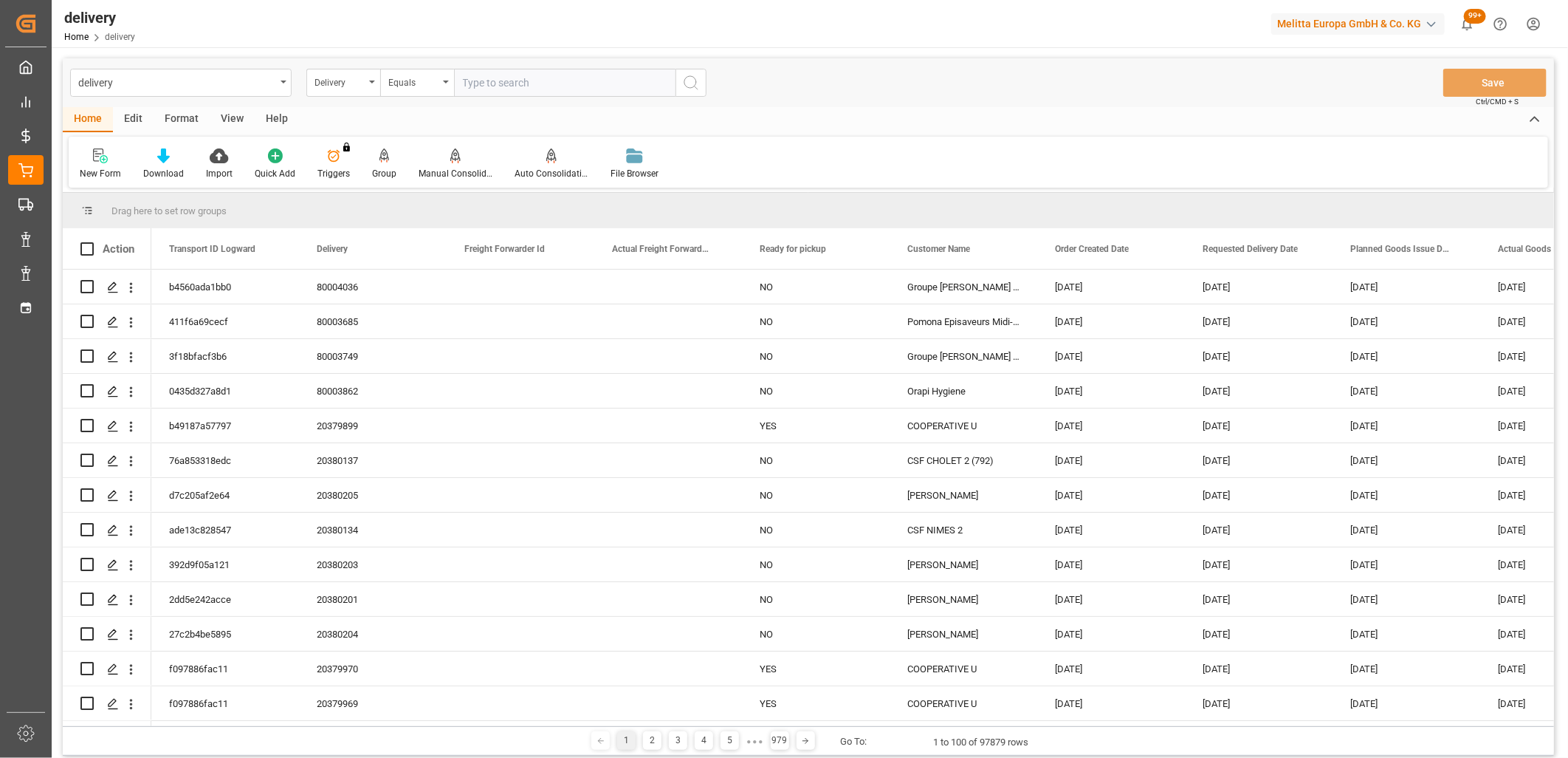
click at [478, 79] on input "text" at bounding box center [564, 83] width 222 height 28
type input "80003522"
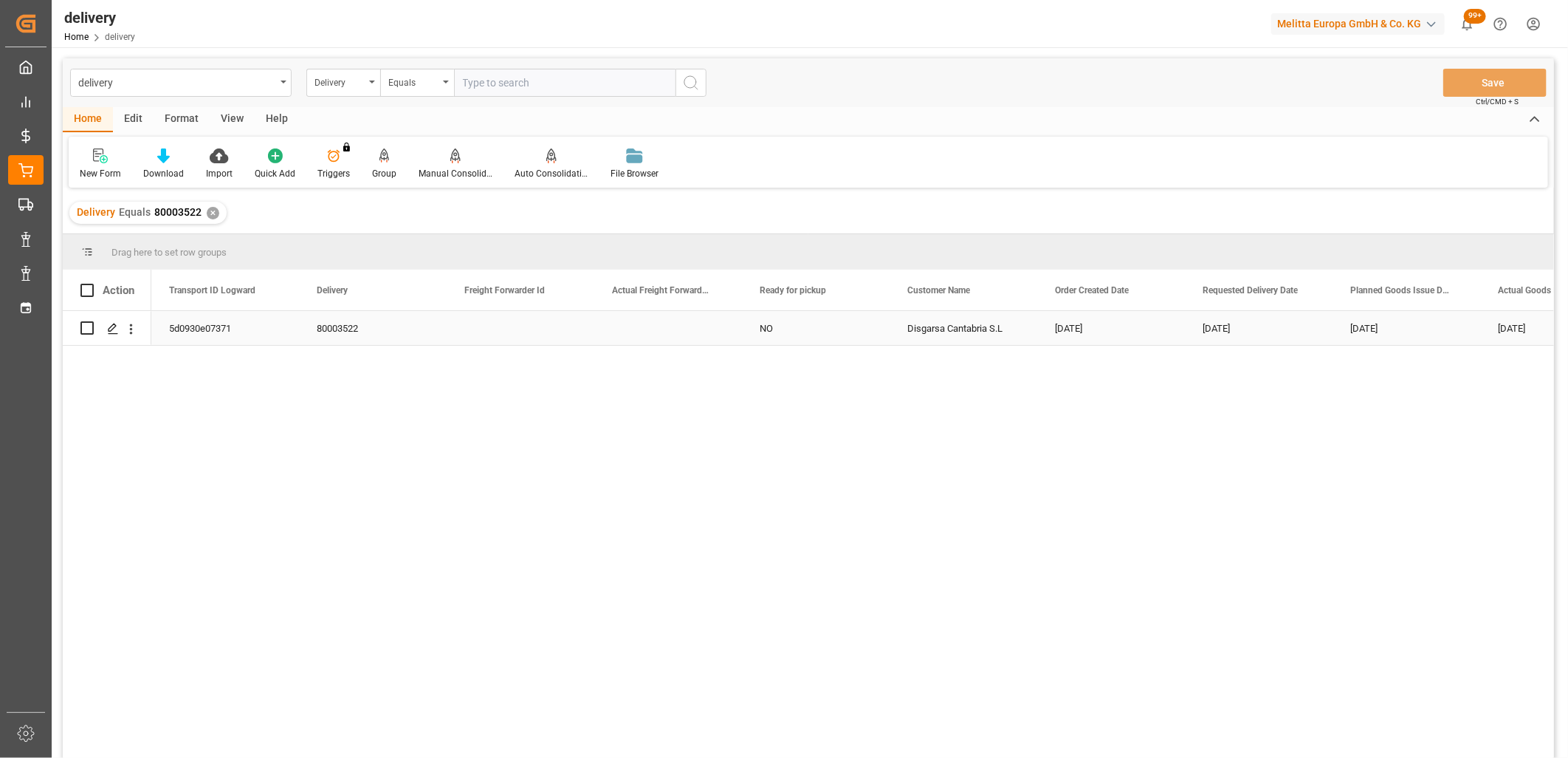
click at [224, 323] on div "5d0930e07371" at bounding box center [224, 327] width 148 height 34
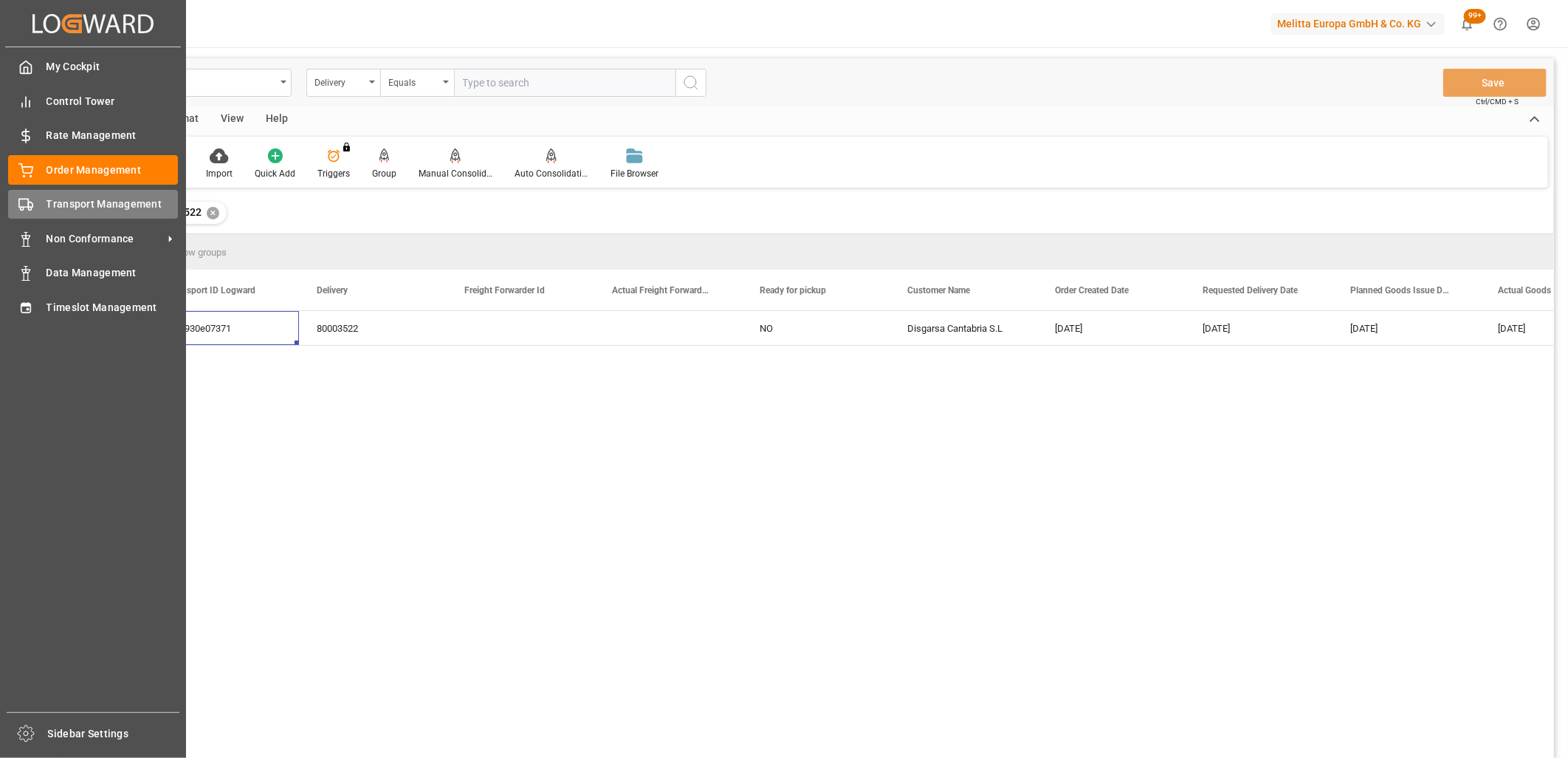
click at [22, 205] on icon at bounding box center [25, 204] width 15 height 15
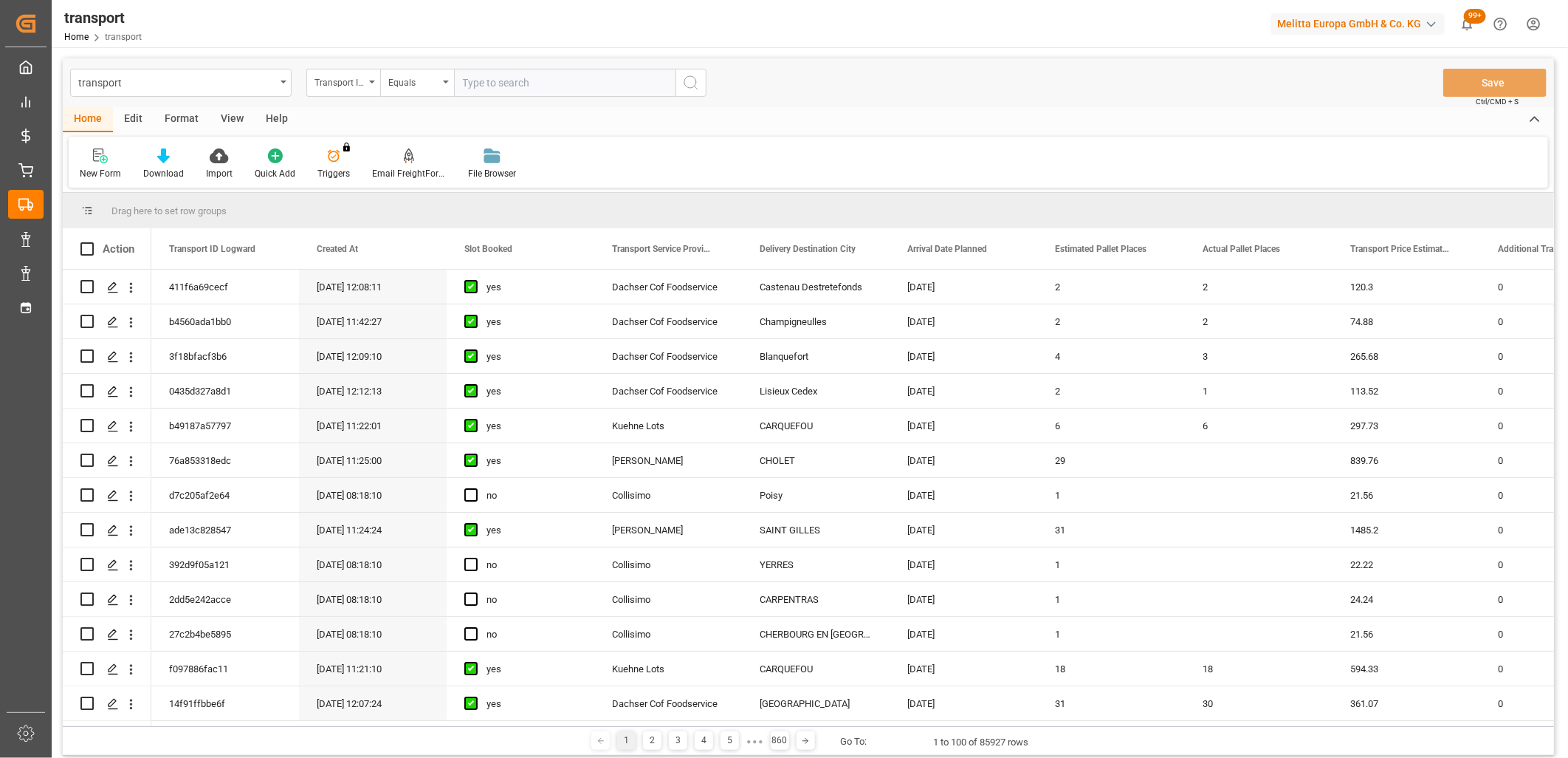
click at [493, 83] on input "text" at bounding box center [564, 83] width 222 height 28
paste input "5d0930e07371"
type input "5d0930e07371"
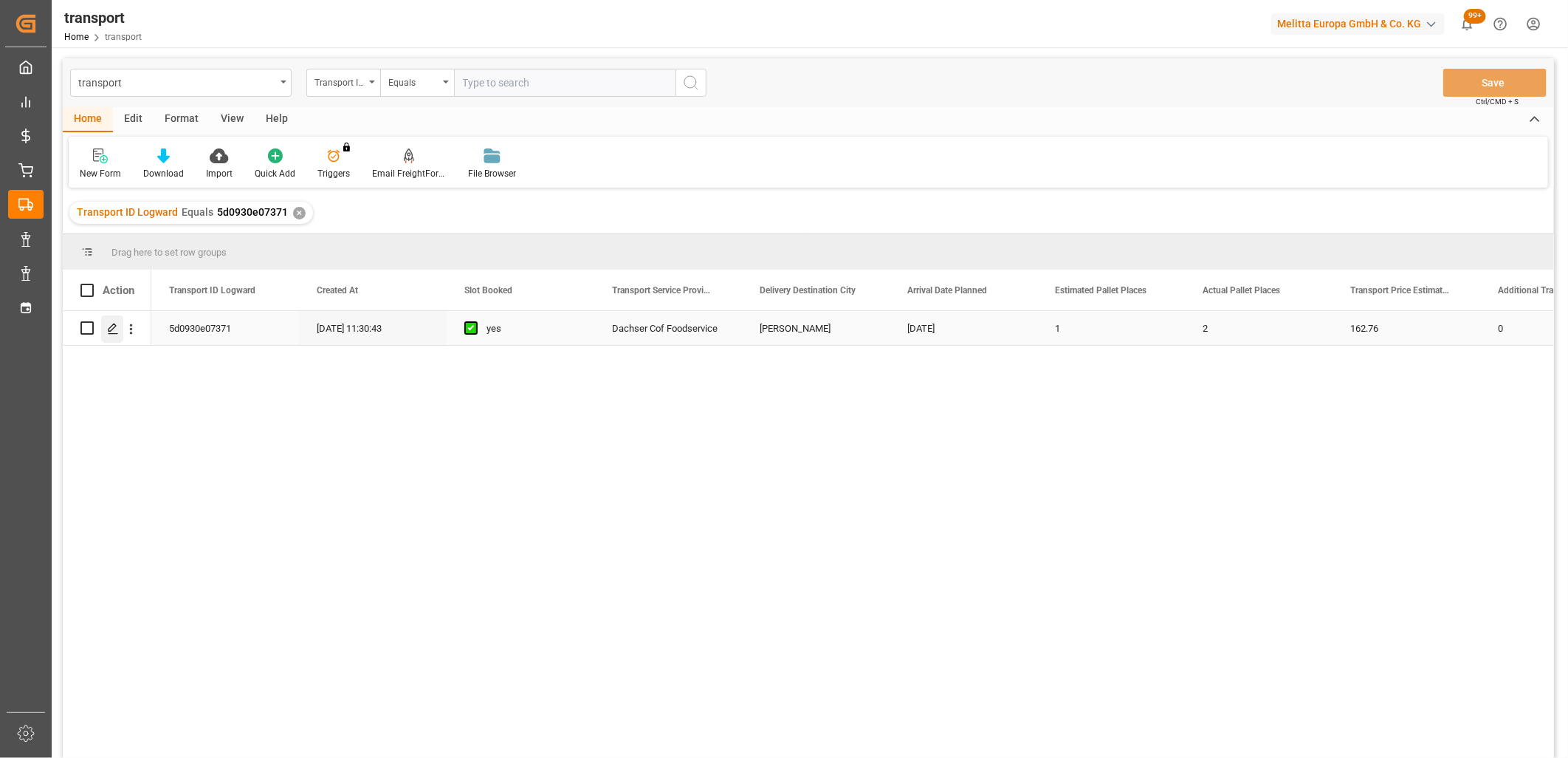
click at [116, 337] on div "Press SPACE to select this row." at bounding box center [112, 329] width 22 height 28
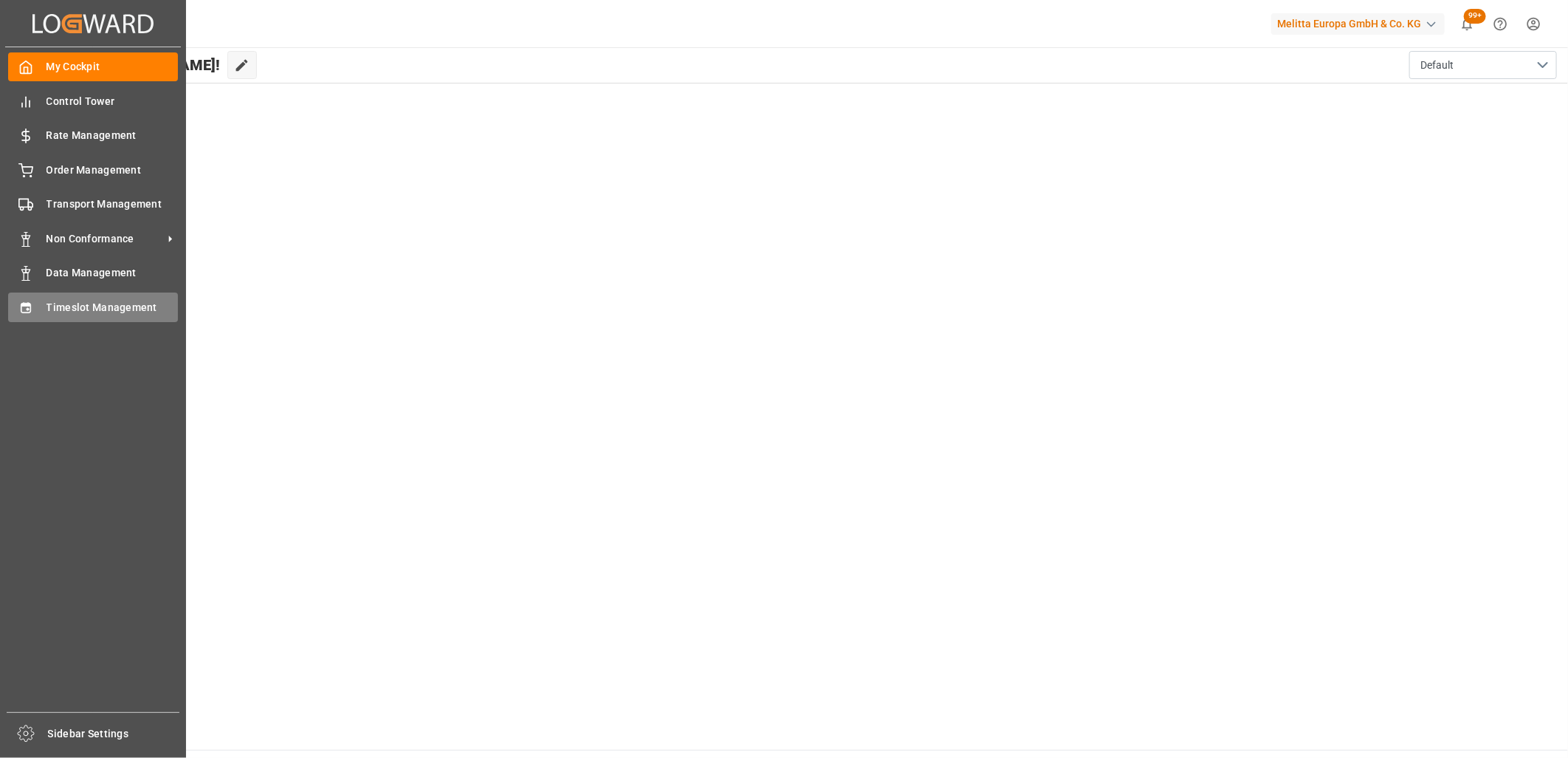
click at [34, 309] on div "Timeslot Management Timeslot Management" at bounding box center [92, 306] width 170 height 28
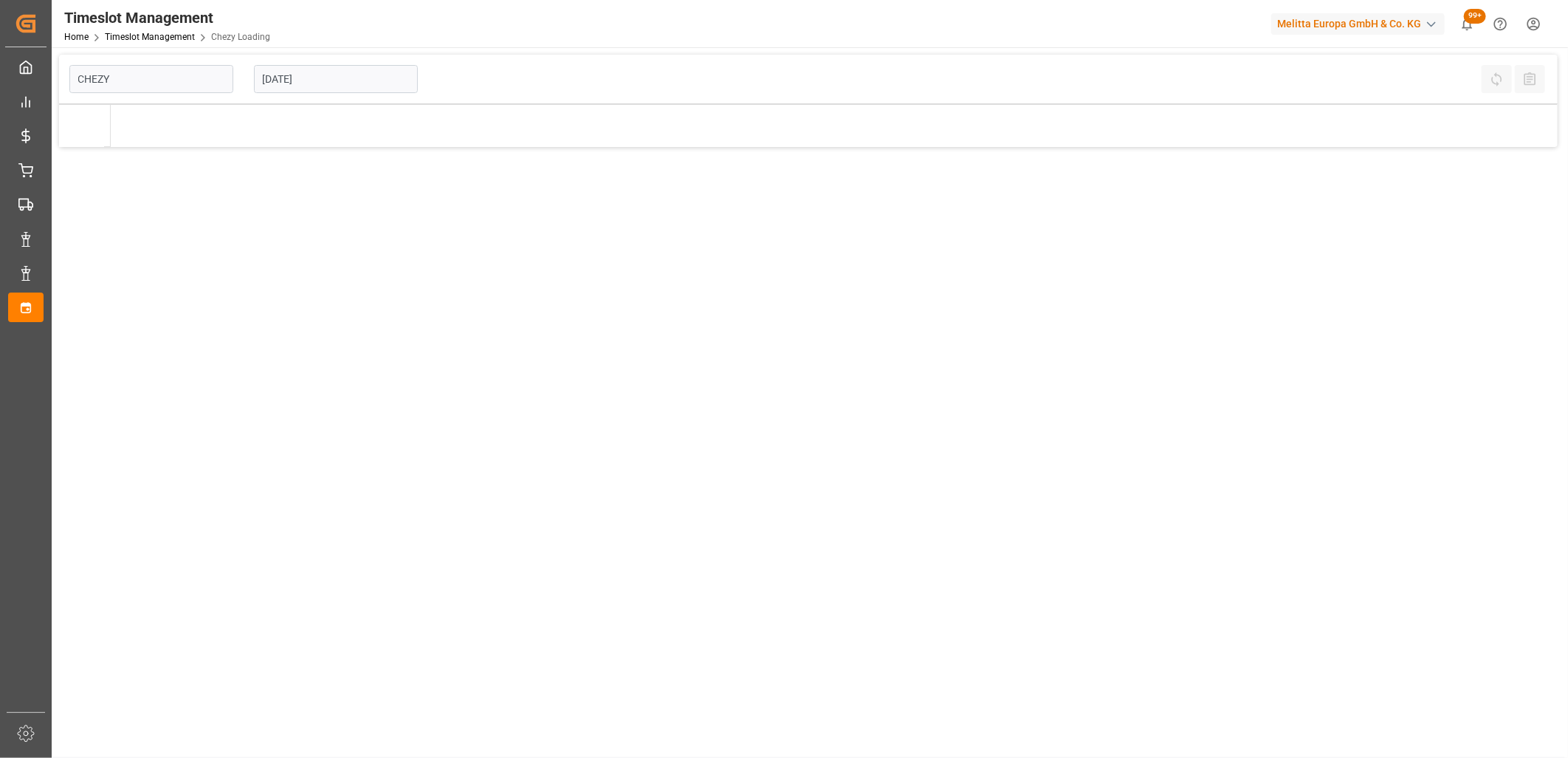
type input "Chezy Loading"
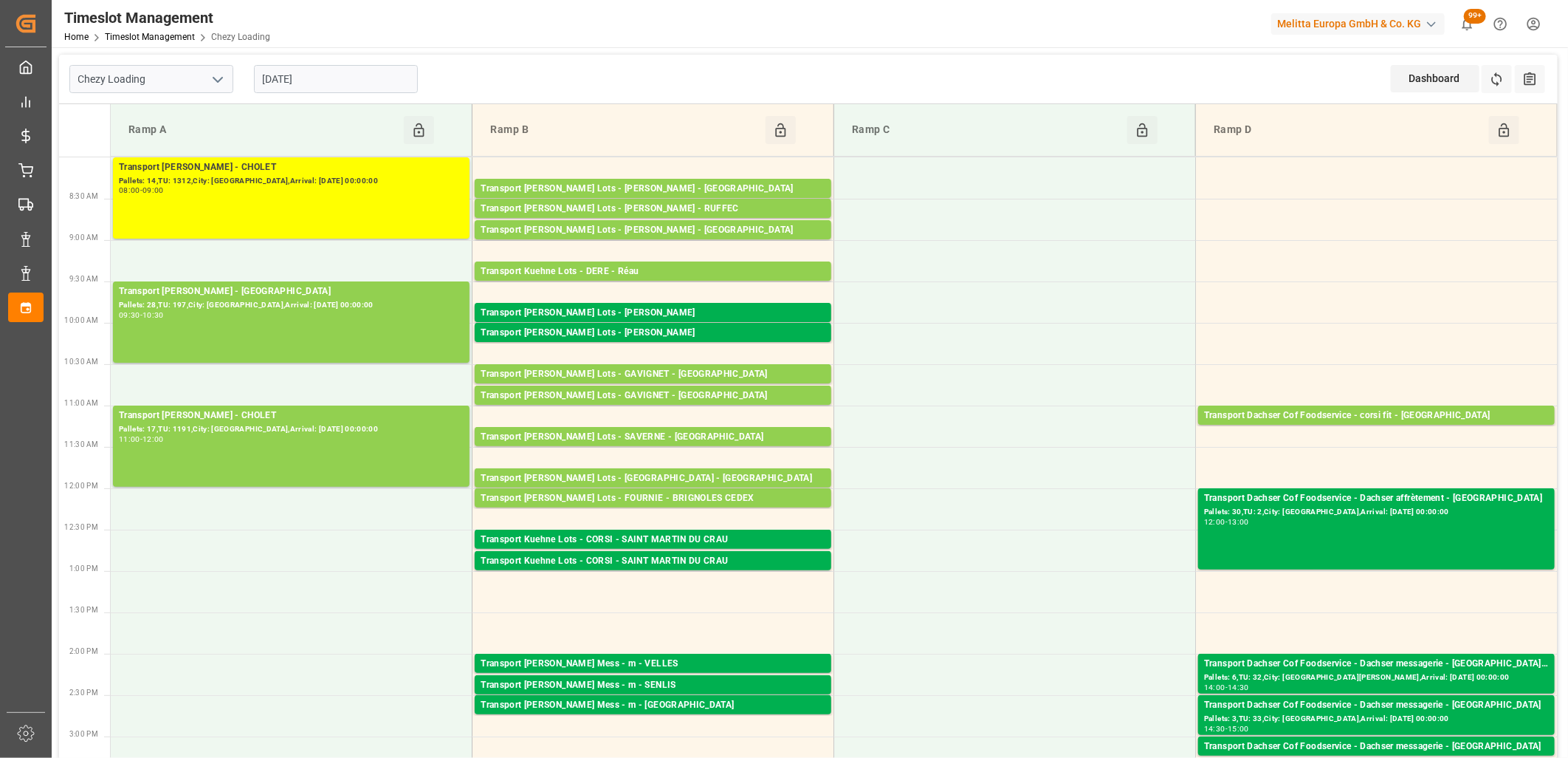
click at [405, 82] on input "[DATE]" at bounding box center [336, 79] width 164 height 28
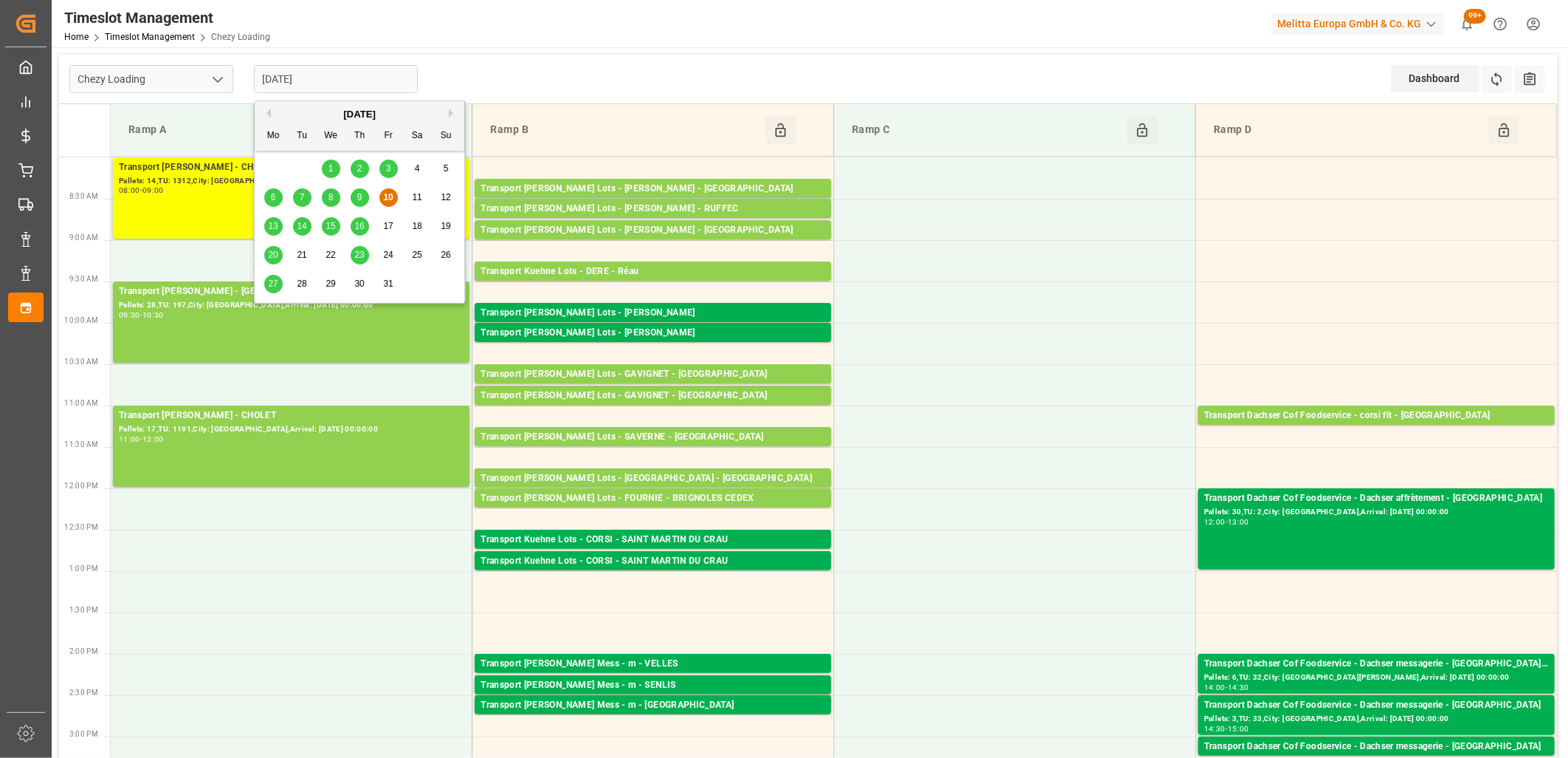
click at [268, 227] on div "13" at bounding box center [273, 226] width 18 height 18
type input "[DATE]"
